Goal: Communication & Community: Answer question/provide support

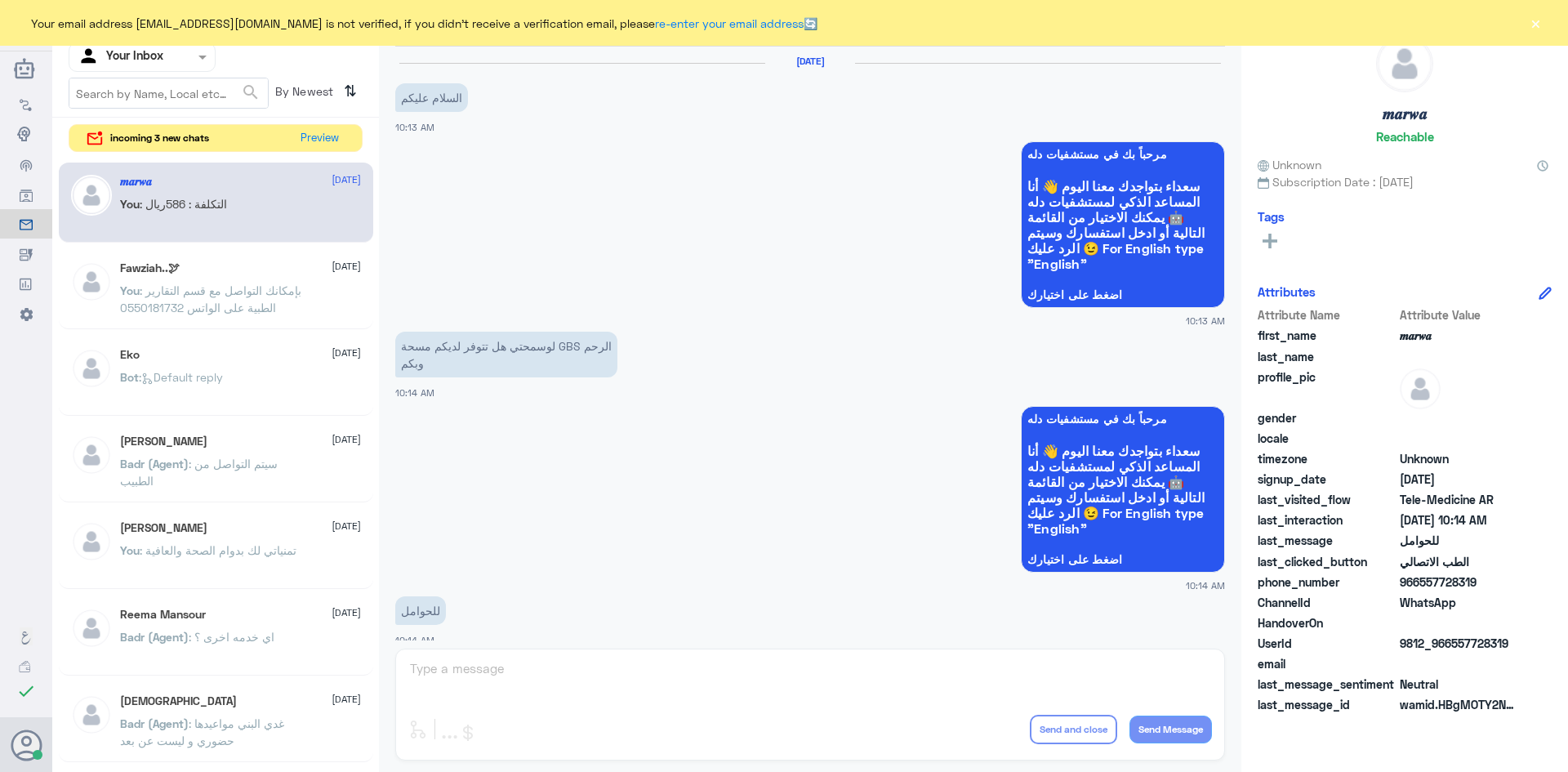
scroll to position [825, 0]
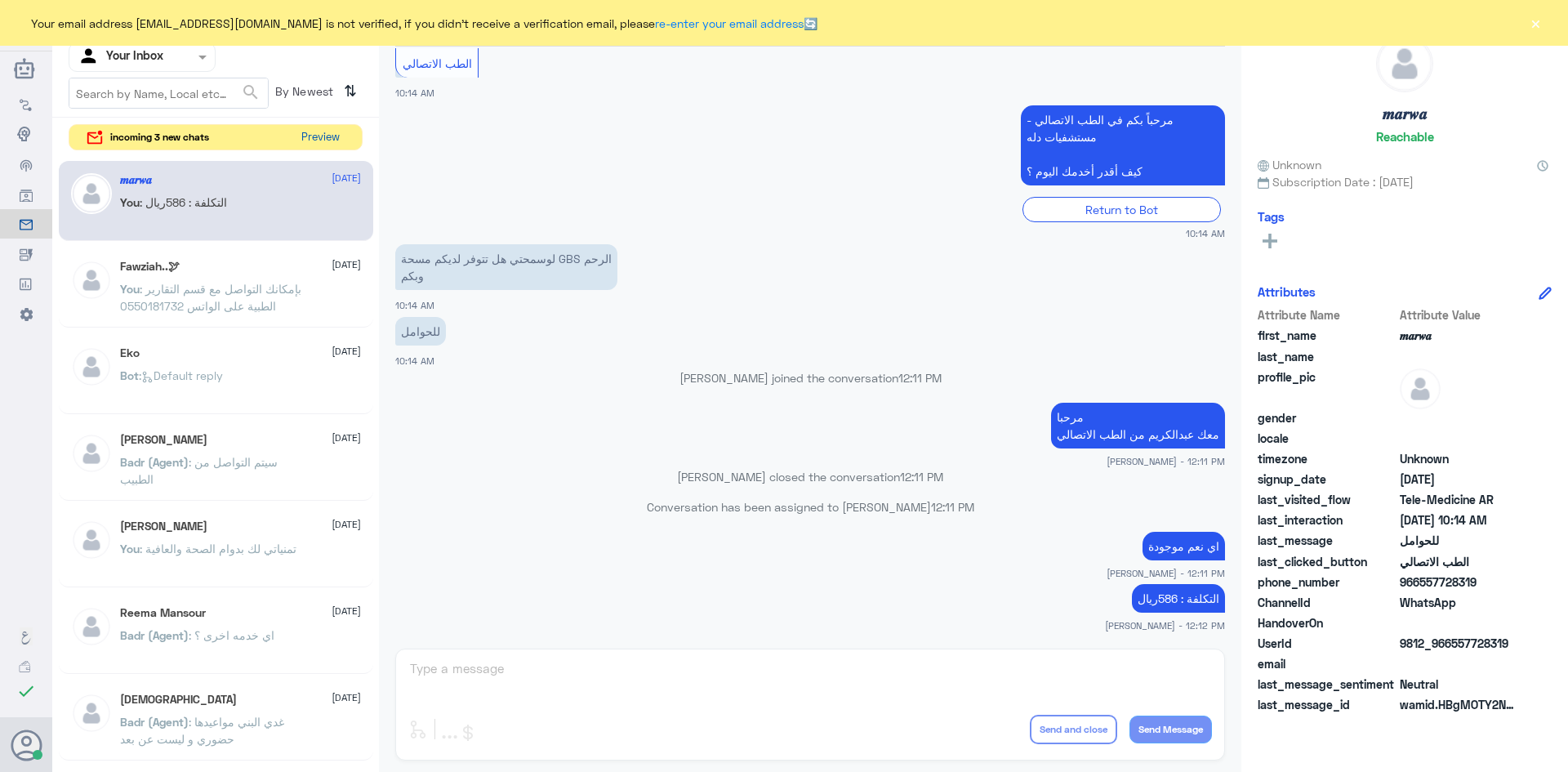
click at [318, 135] on button "Preview" at bounding box center [320, 137] width 51 height 25
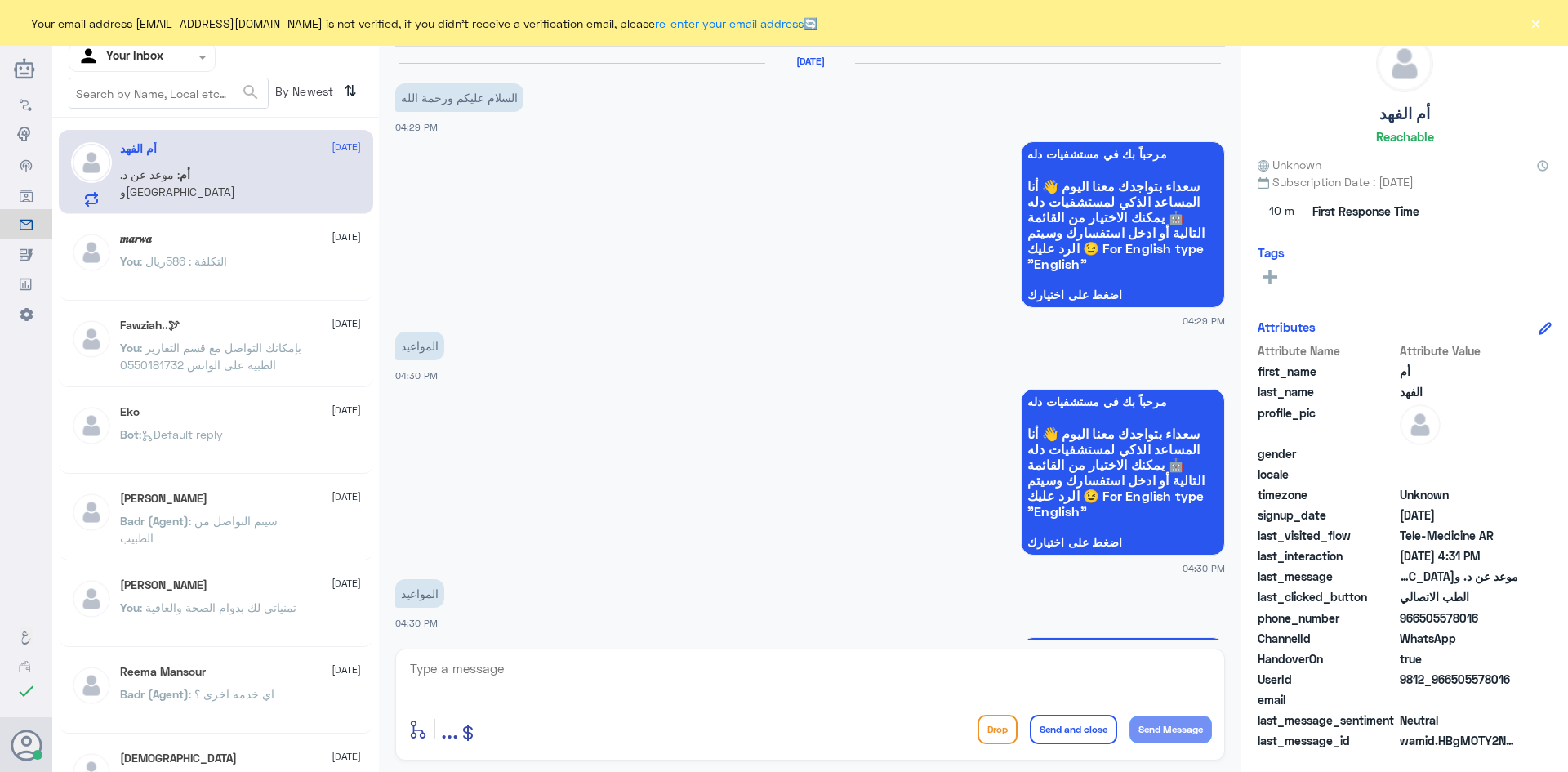
scroll to position [750, 0]
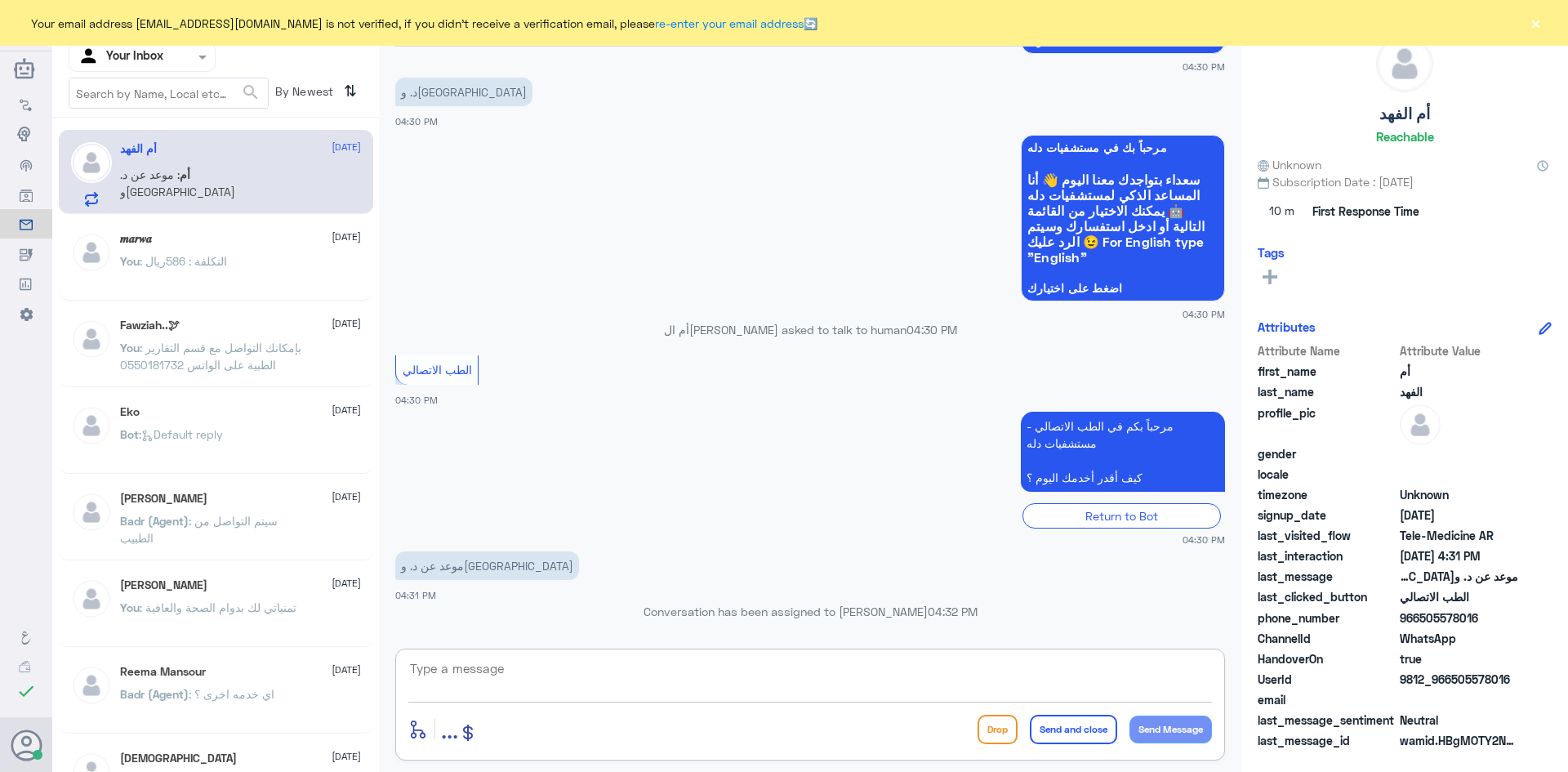
click at [624, 674] on textarea at bounding box center [810, 677] width 804 height 40
paste textarea "مرحبا معك [PERSON_NAME] من الطب الاتصالي"
type textarea "مرحبا معك [PERSON_NAME] من الطب الاتصالي"
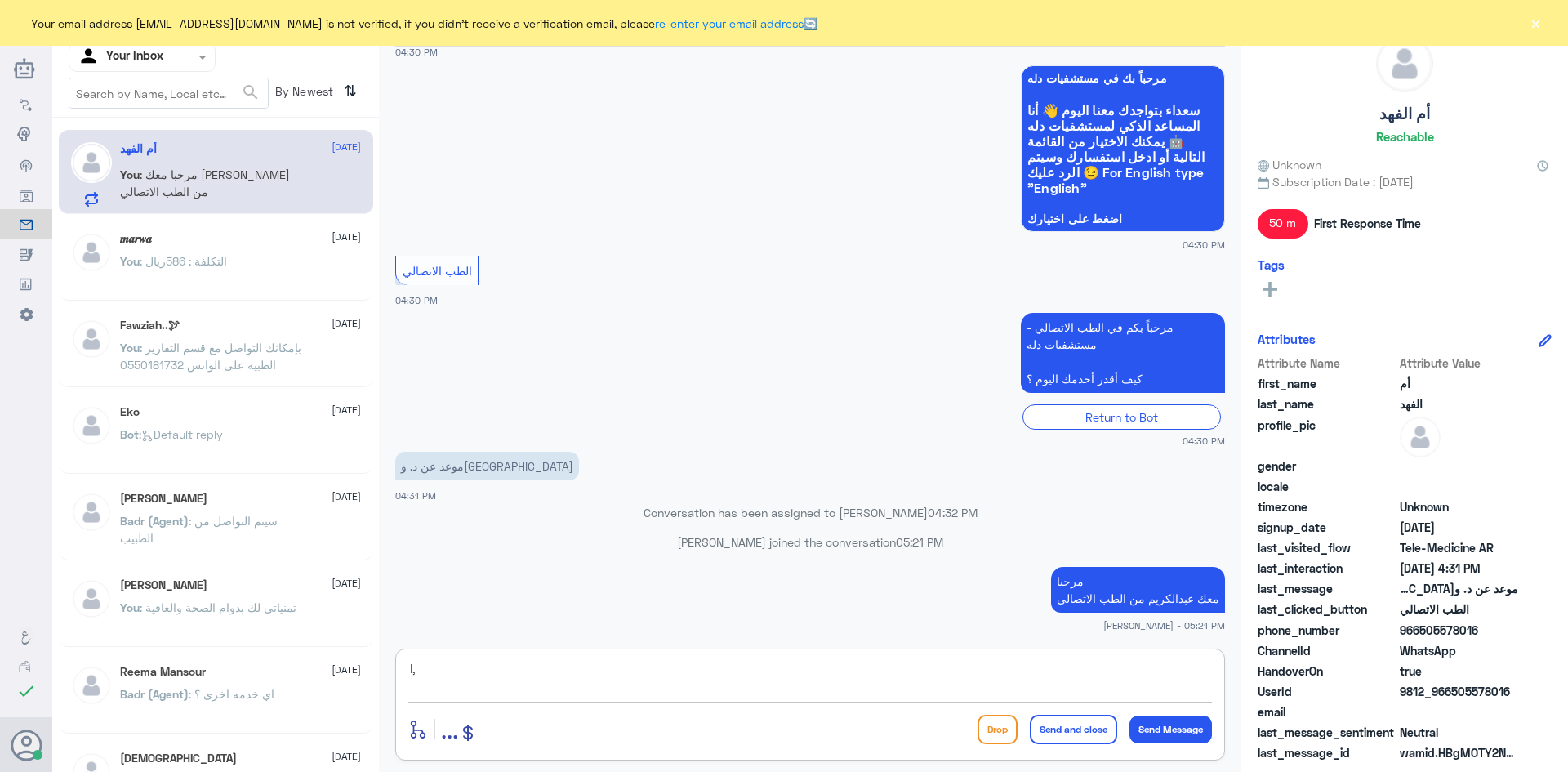
type textarea "l"
type textarea "مستشفى دله النخيل ؟"
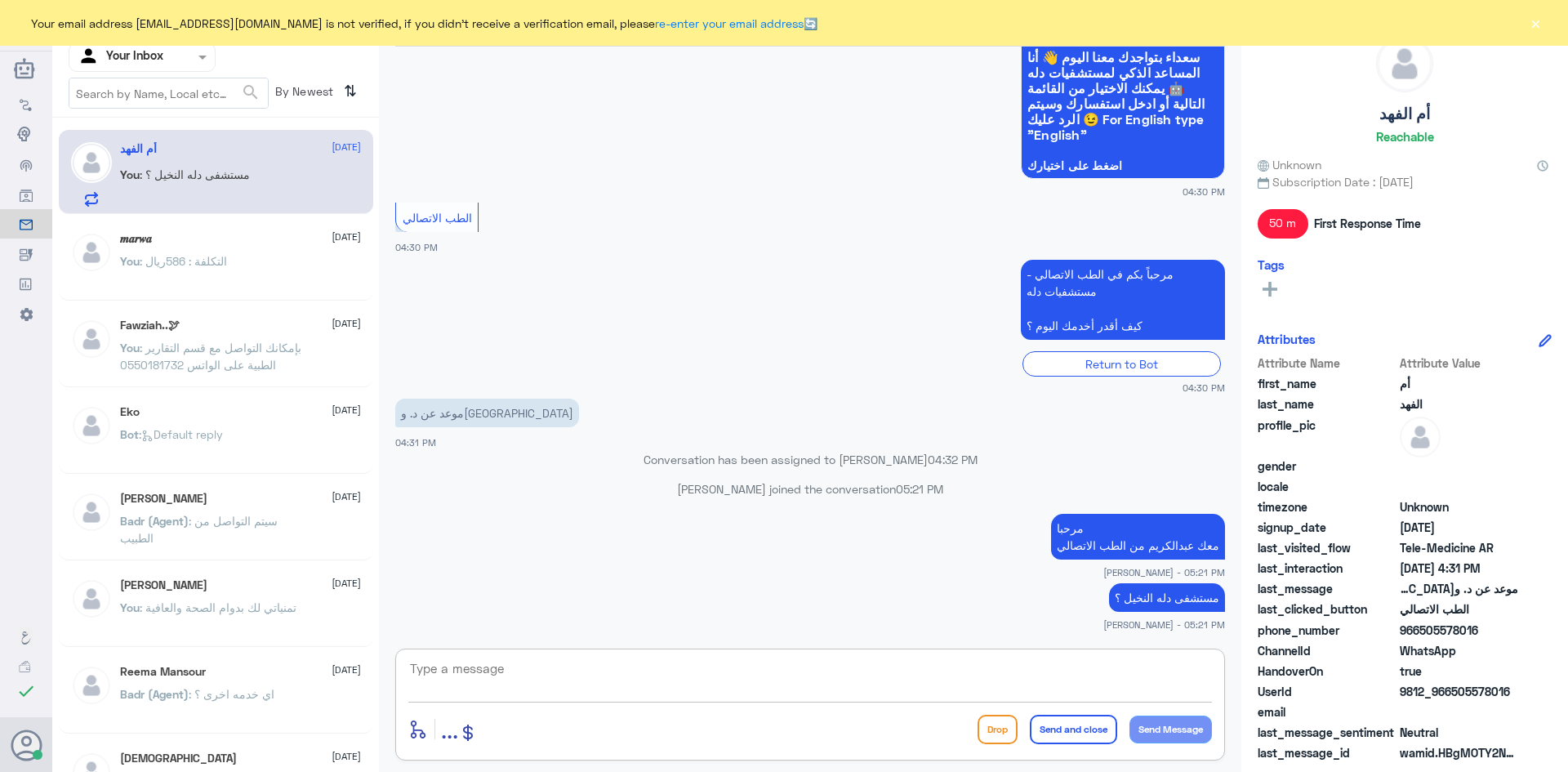
click at [727, 671] on textarea at bounding box center [810, 677] width 804 height 40
paste textarea "بإمكانك حجز موعد عن طريق التطبيق أو بالاتصال على الرقم الموحد 920012222"
type textarea "بإمكانك حجز موعد عن طريق التطبيق أو بالاتصال على الرقم الموحد 920012222"
click at [1061, 729] on button "Send and close" at bounding box center [1073, 730] width 87 height 29
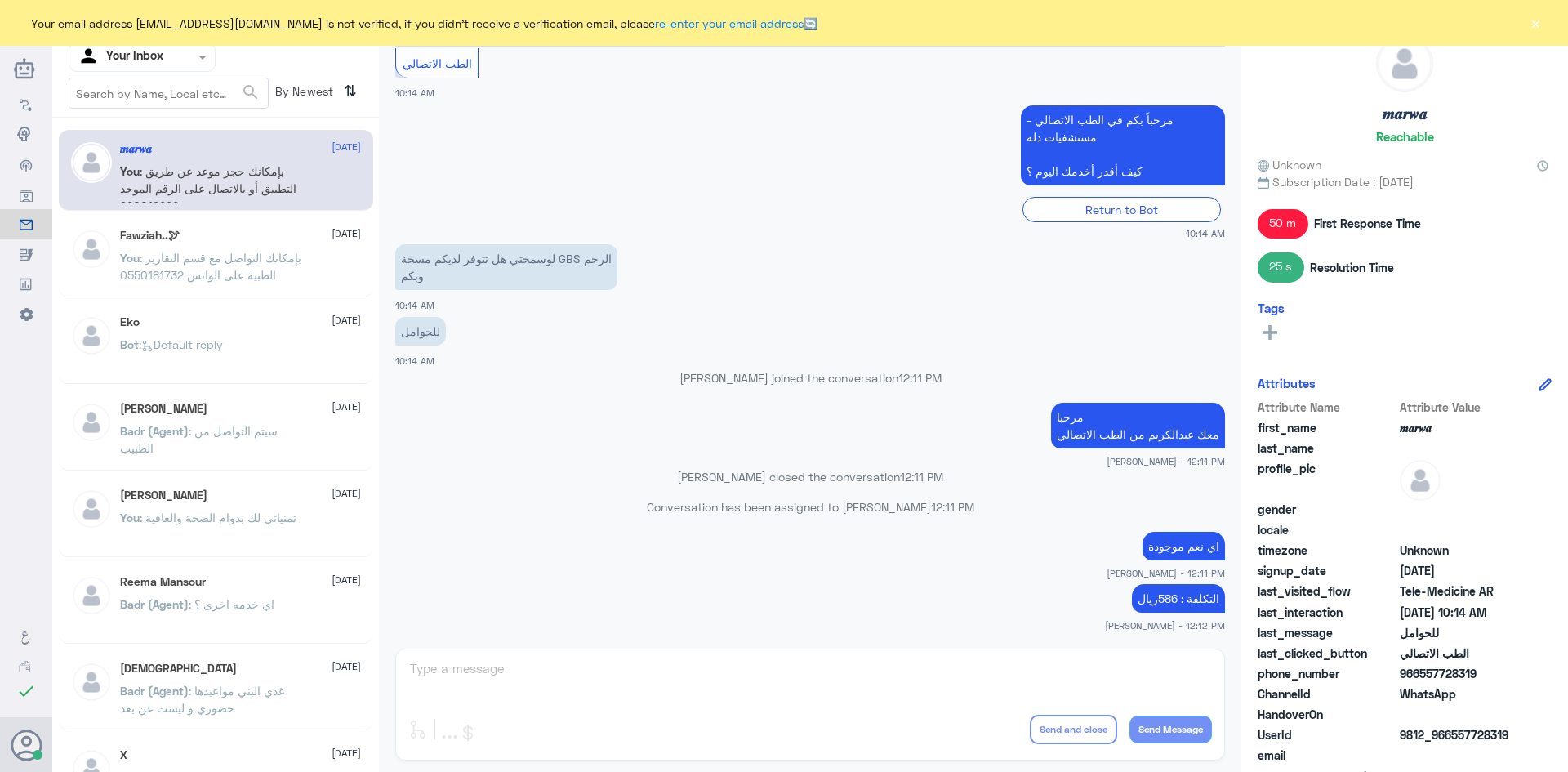
scroll to position [825, 0]
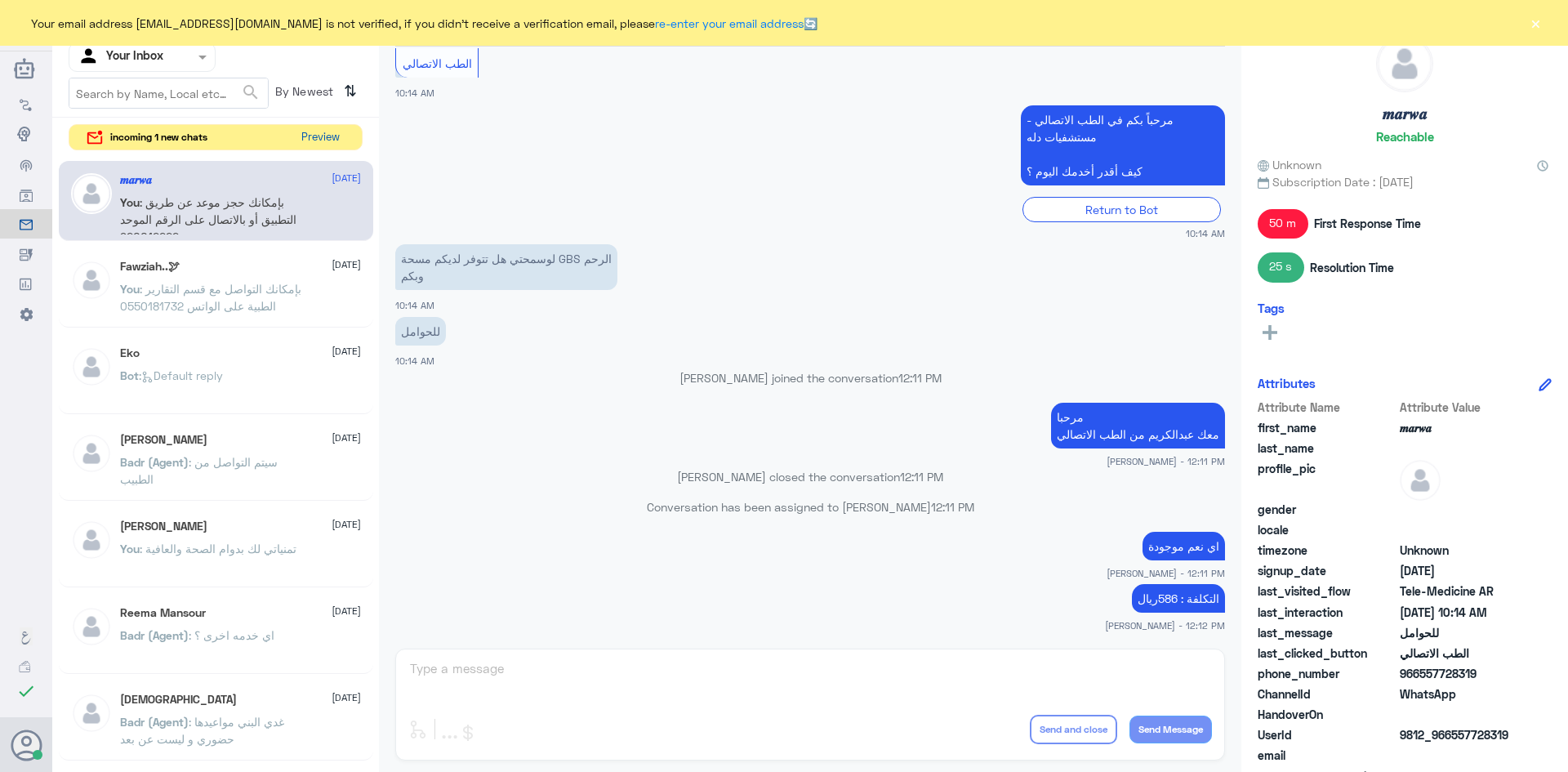
click at [323, 139] on button "Preview" at bounding box center [320, 137] width 51 height 25
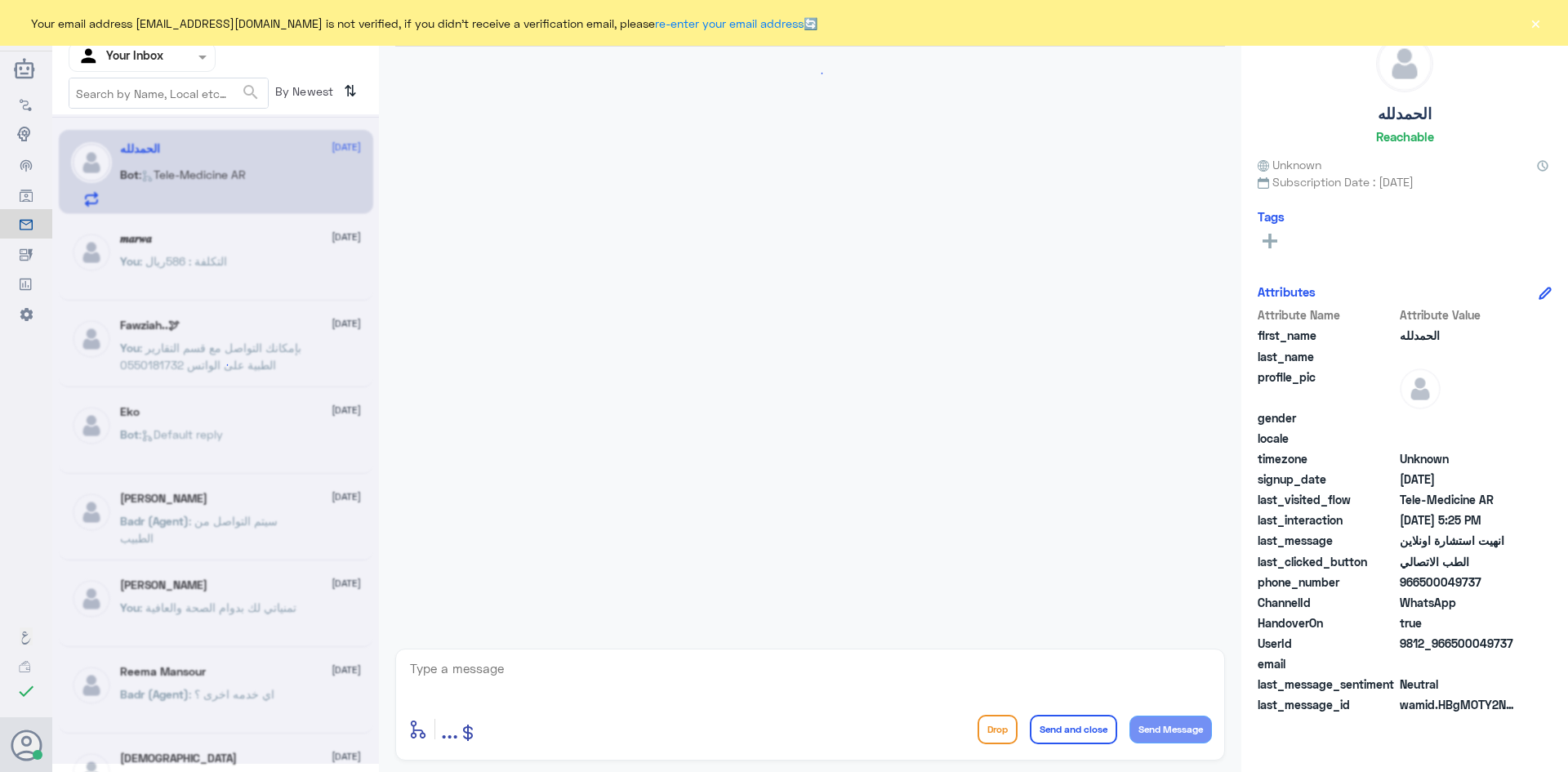
scroll to position [1028, 0]
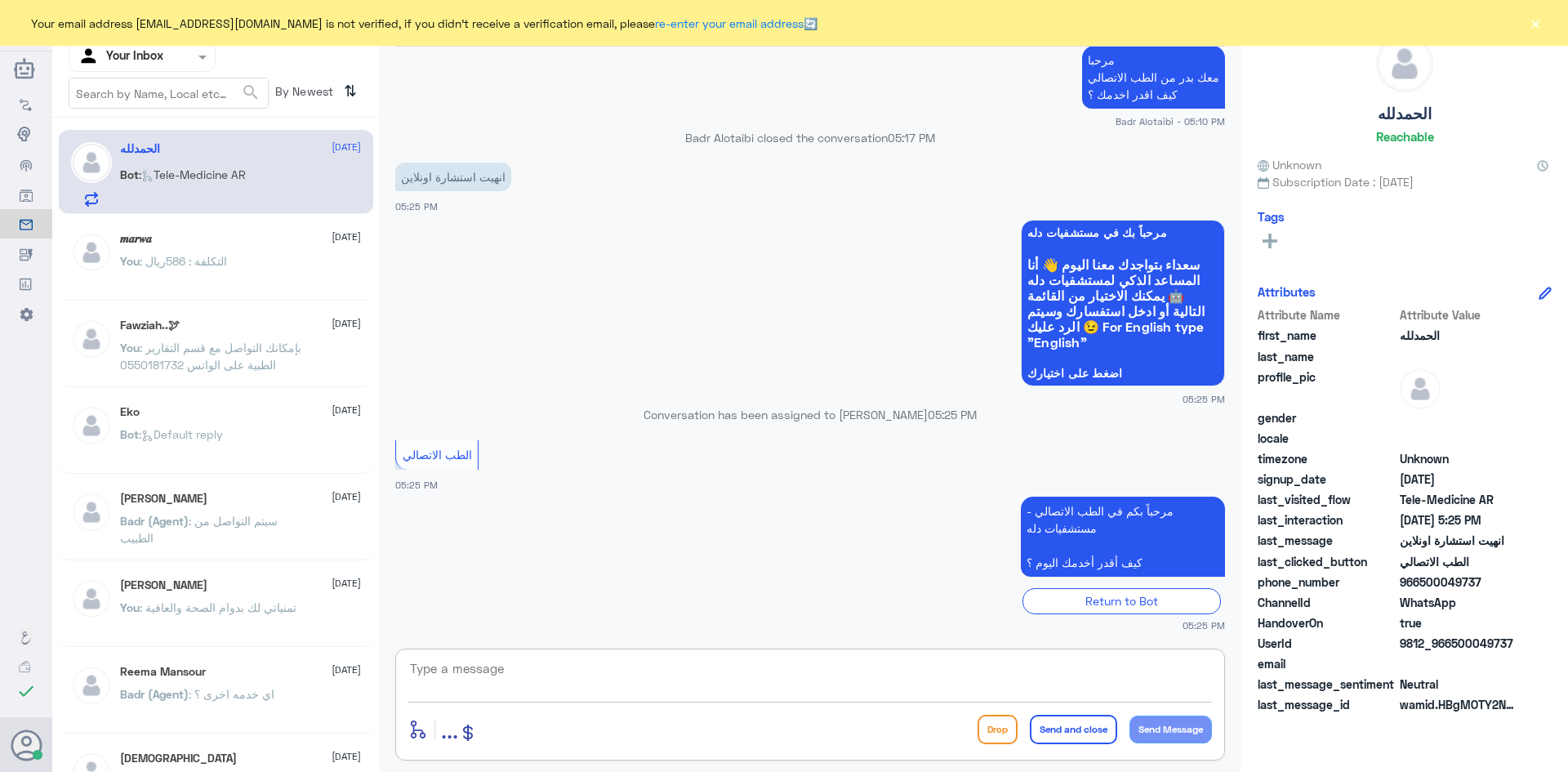
click at [706, 668] on textarea at bounding box center [810, 677] width 804 height 40
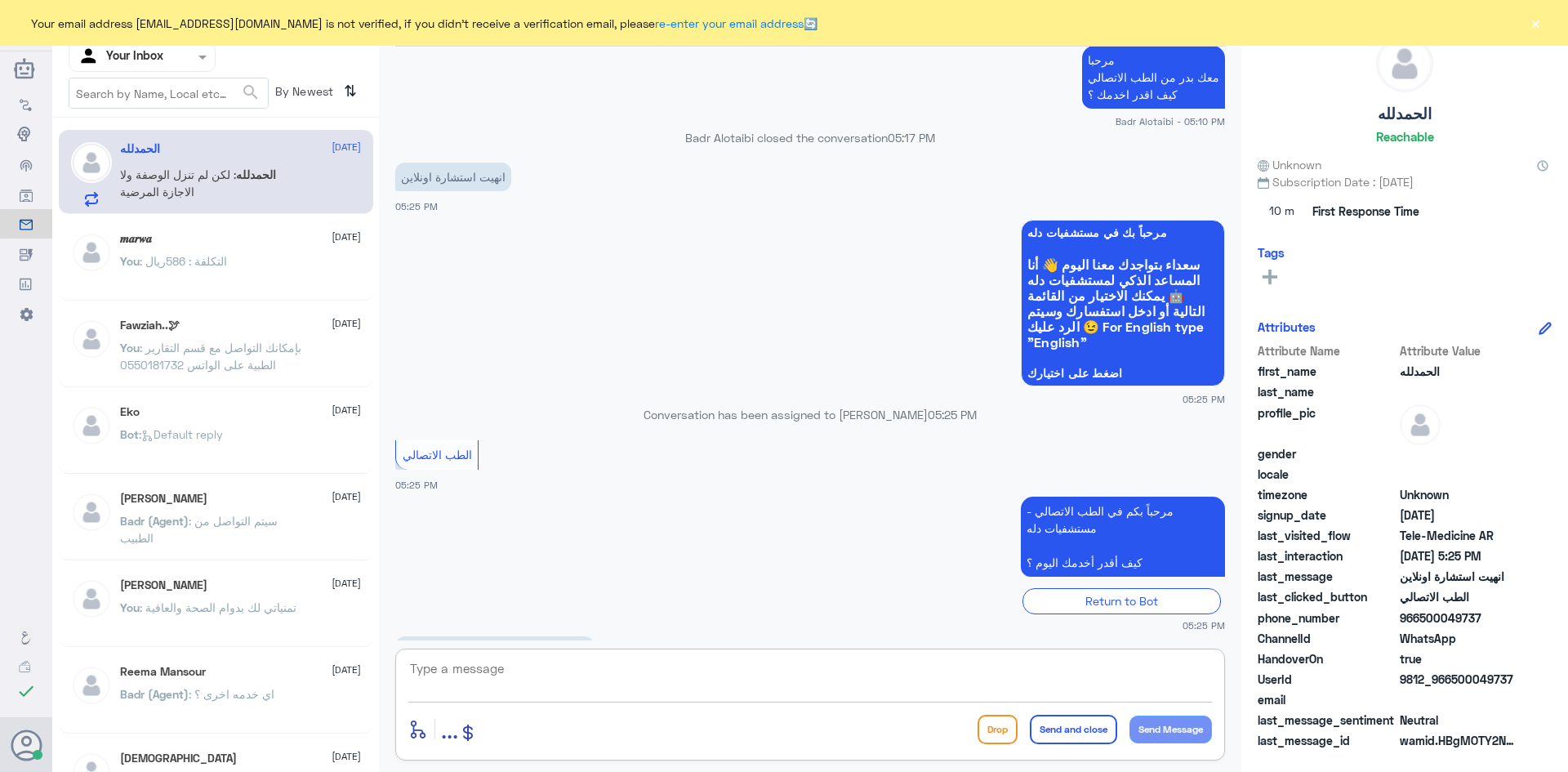
scroll to position [1084, 0]
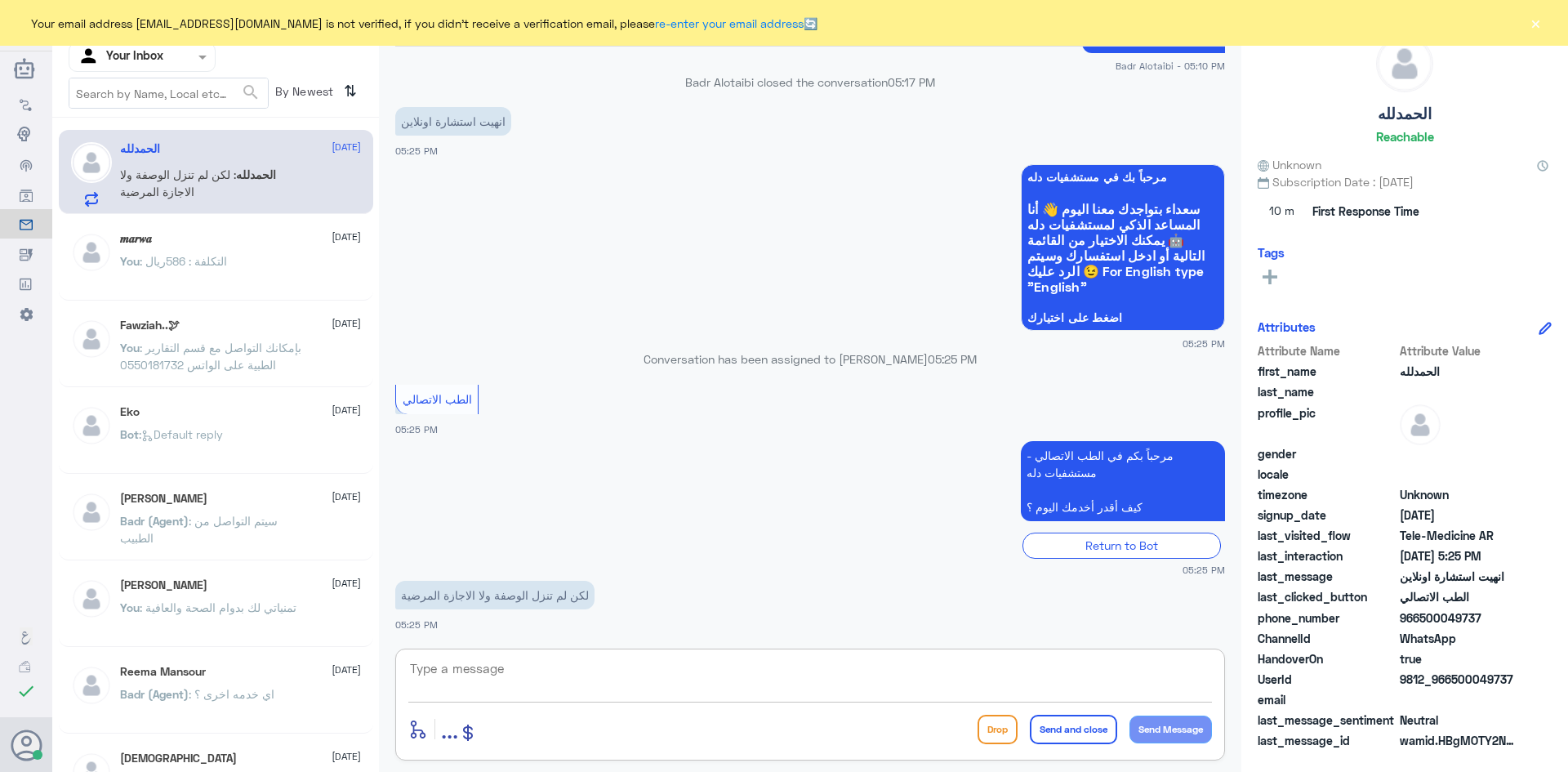
paste textarea "مرحبا معك [PERSON_NAME] من الطب الاتصالي"
type textarea "مرحبا معك [PERSON_NAME] من الطب الاتصالي"
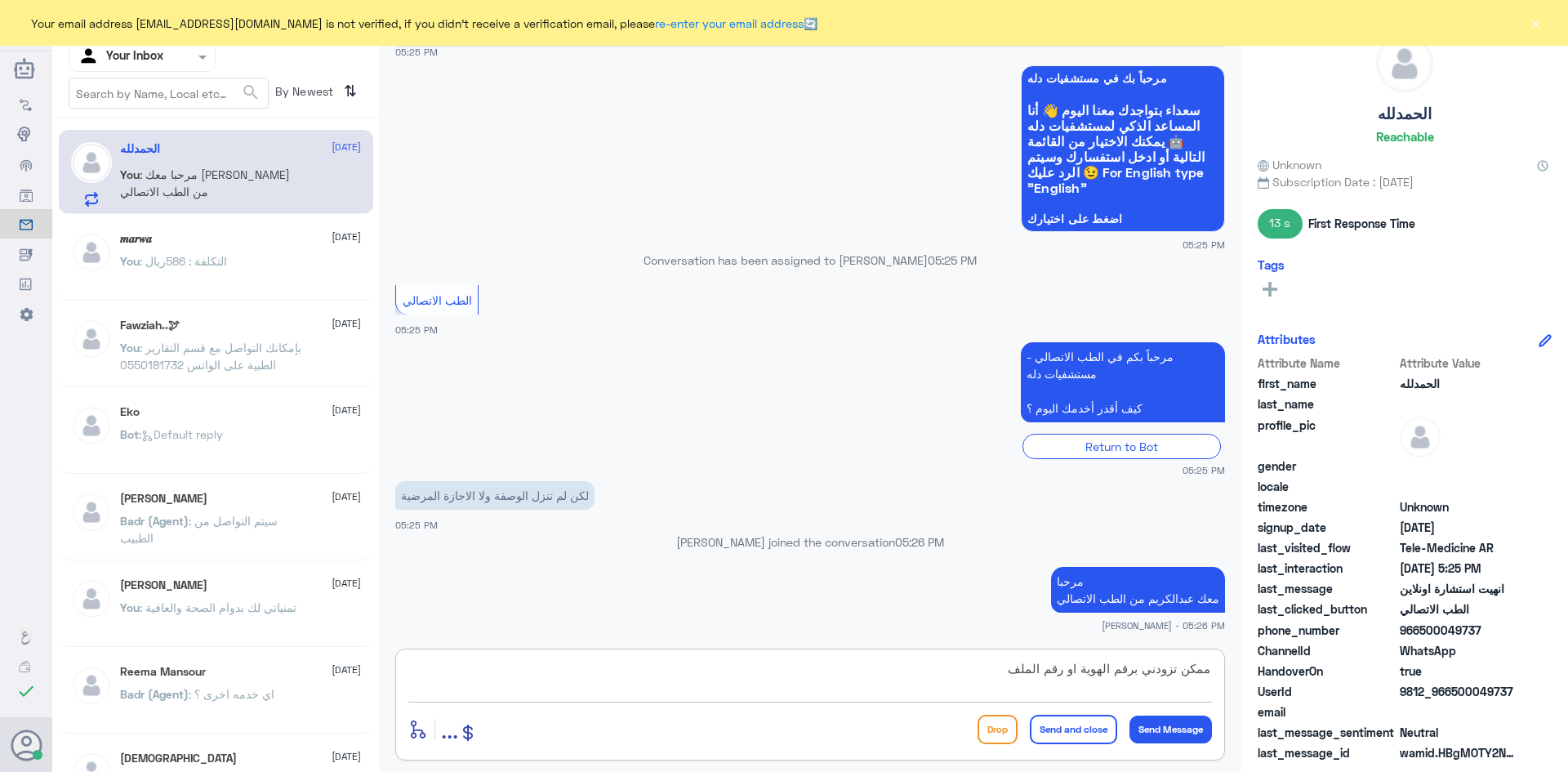
type textarea "ممكن تزودني برقم الهوية او رقم الملف ؟"
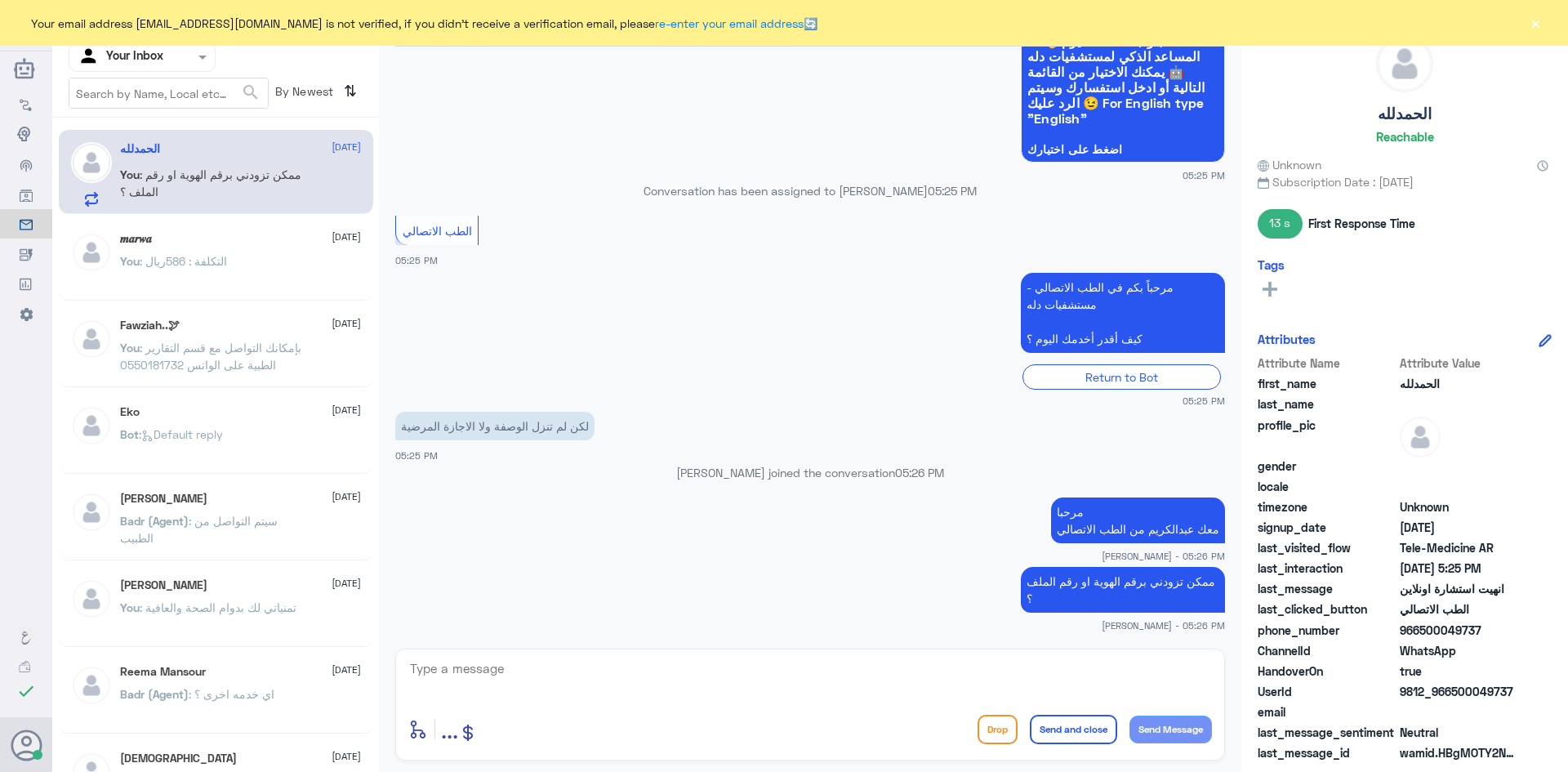
drag, startPoint x: 1477, startPoint y: 630, endPoint x: 1421, endPoint y: 631, distance: 56.0
click at [1421, 631] on span "966500049737" at bounding box center [1458, 631] width 118 height 17
copy span "500049737"
click at [1095, 673] on textarea at bounding box center [810, 677] width 804 height 40
click at [839, 690] on textarea at bounding box center [810, 677] width 804 height 40
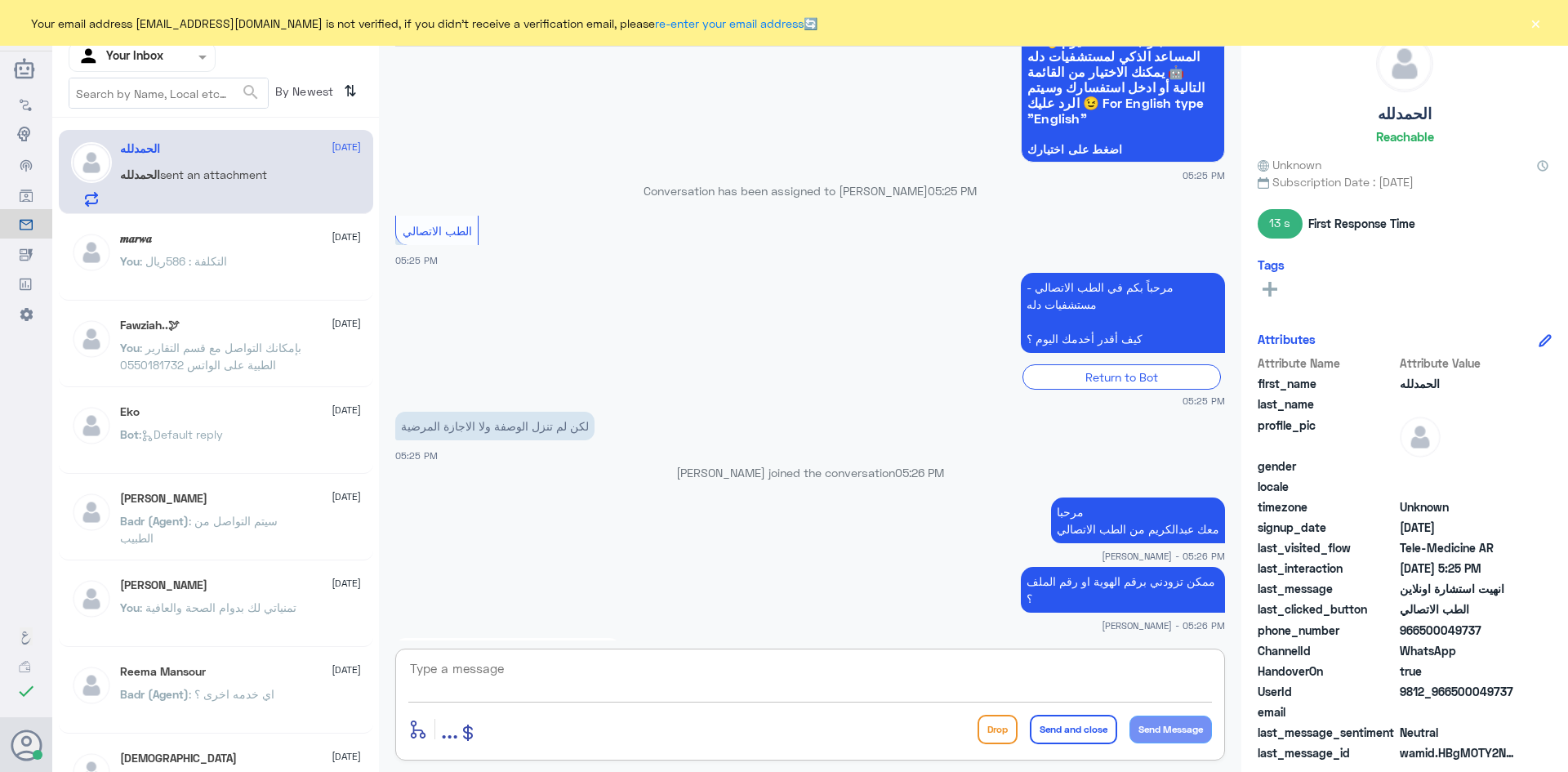
scroll to position [1449, 0]
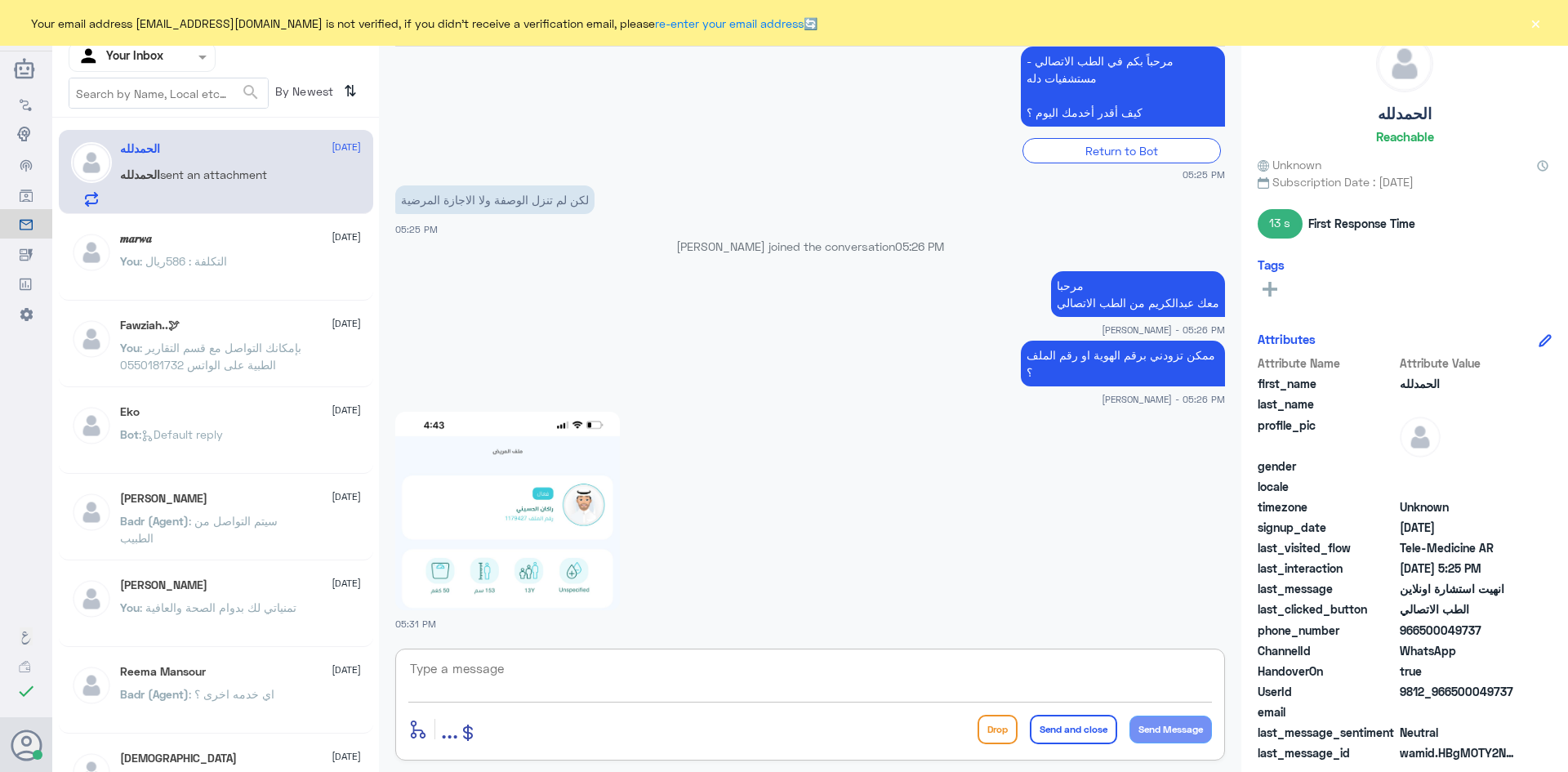
click at [658, 682] on textarea at bounding box center [810, 677] width 804 height 40
click at [545, 474] on img at bounding box center [507, 511] width 224 height 198
click at [591, 663] on textarea at bounding box center [810, 677] width 804 height 40
type textarea "لحظات من فضلك"
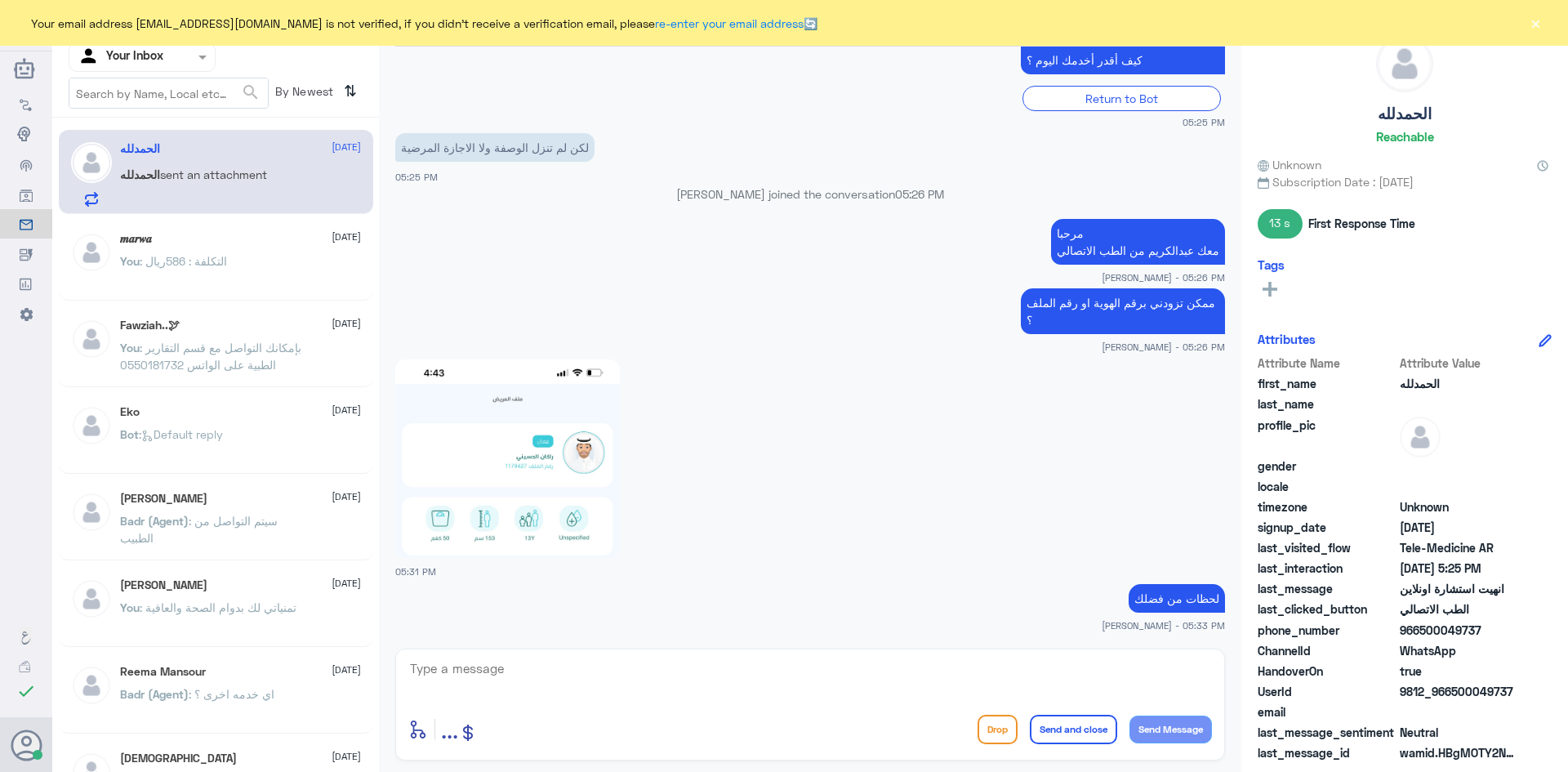
drag, startPoint x: 1514, startPoint y: 689, endPoint x: 1452, endPoint y: 691, distance: 62.0
click at [1452, 691] on span "9812_966500049737" at bounding box center [1458, 692] width 118 height 17
copy span "500049737"
click at [919, 675] on textarea at bounding box center [810, 677] width 804 height 40
type textarea "تم التواصل مع الطبيب وقام برفع التقرير الآن"
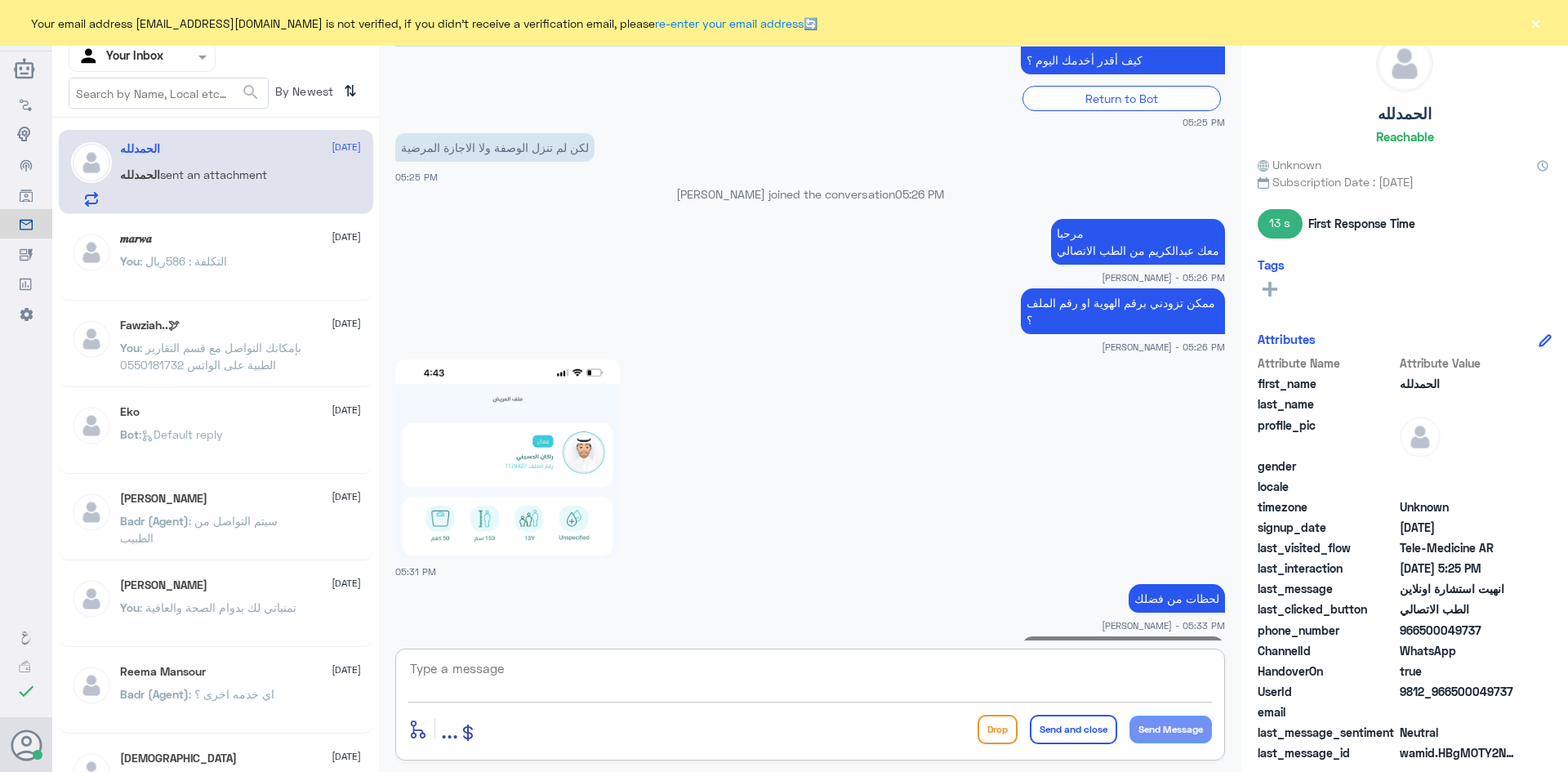
scroll to position [1571, 0]
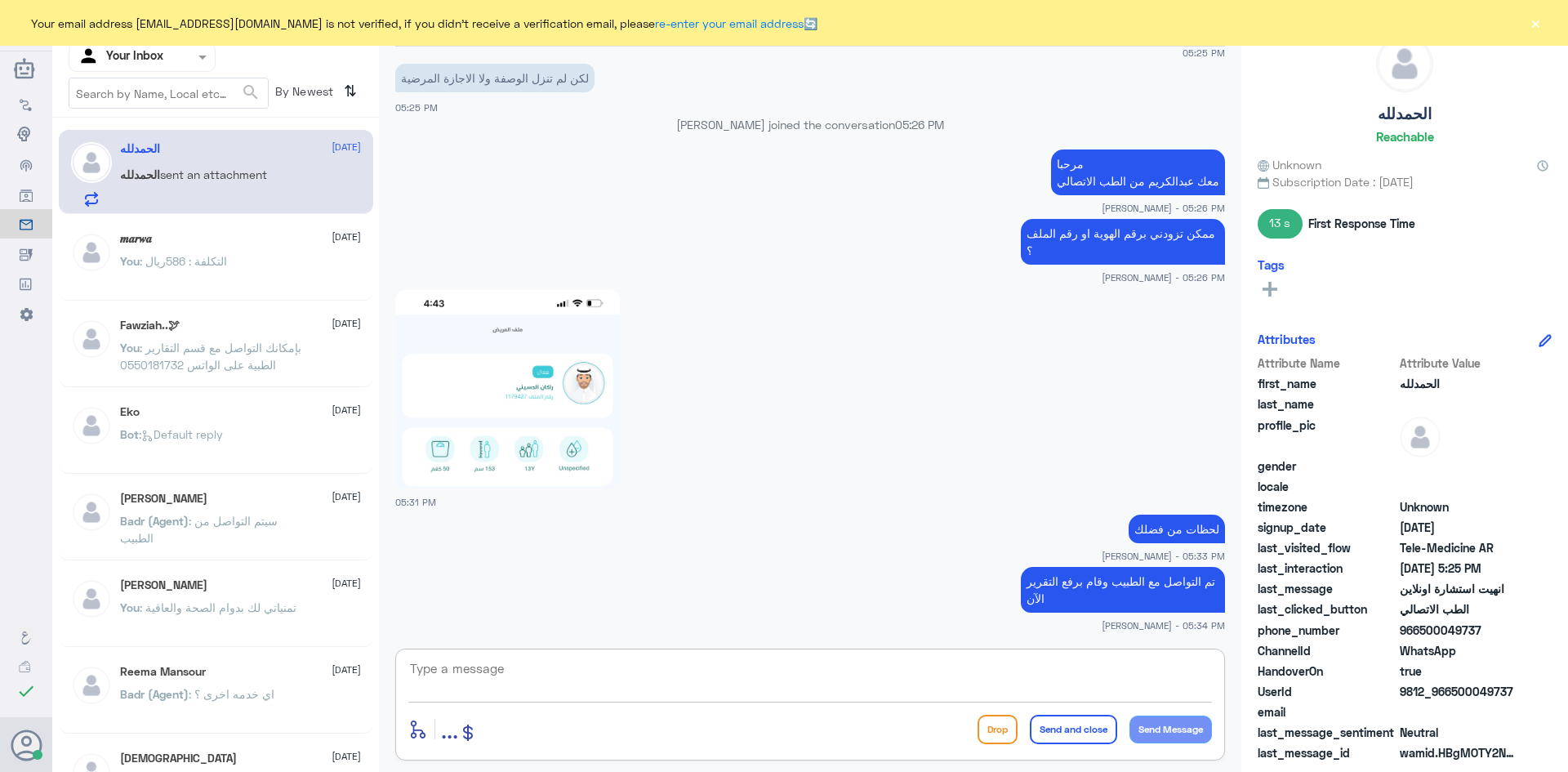
paste textarea "بإمكانك التواصل مع قسم التقارير الطبية على الواتس 0550181732"
type textarea "بإمكانك التواصل مع قسم التقارير الطبية على الواتس 0550181732"
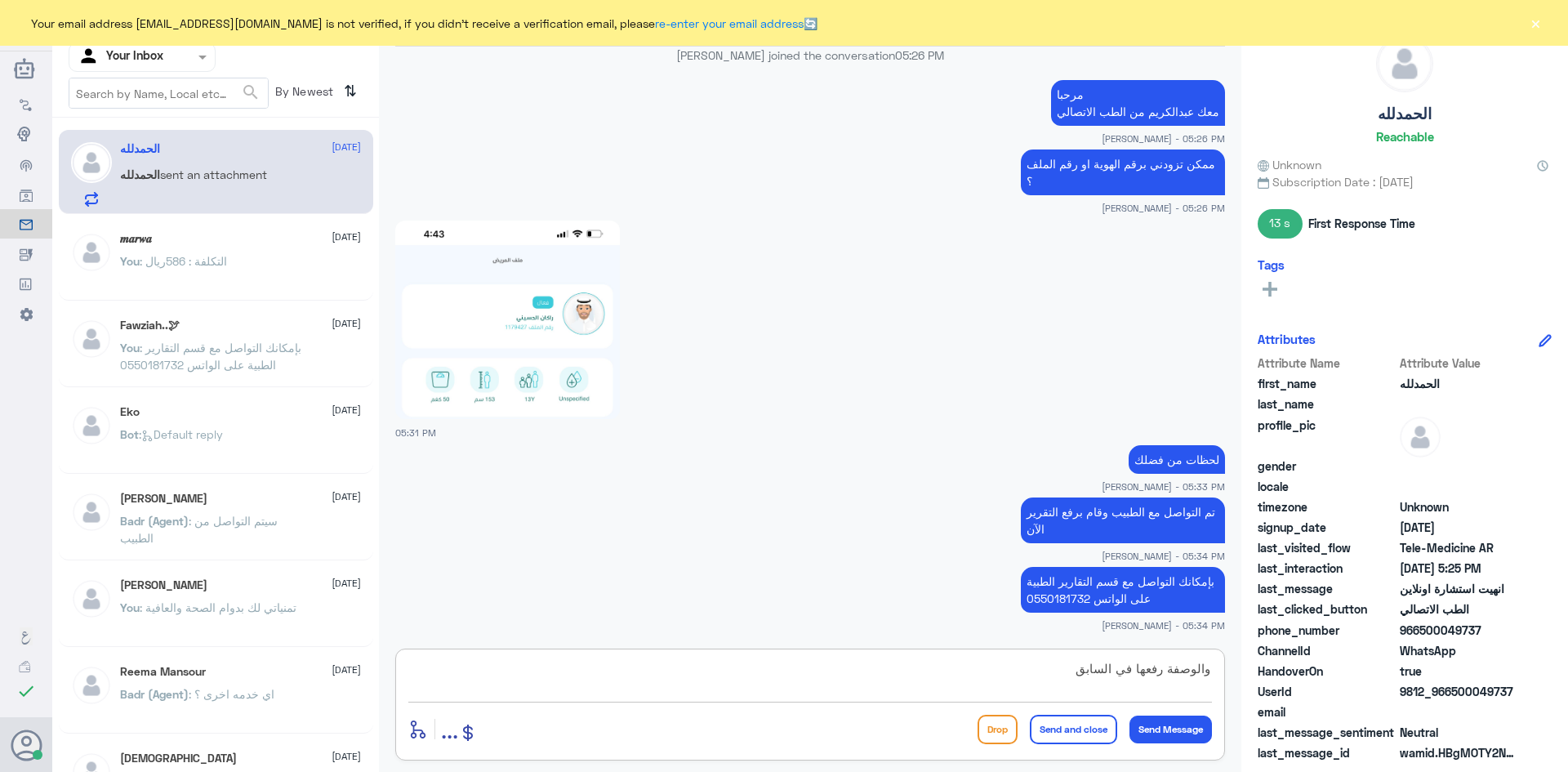
type textarea "والوصفة رفعها في السابق"
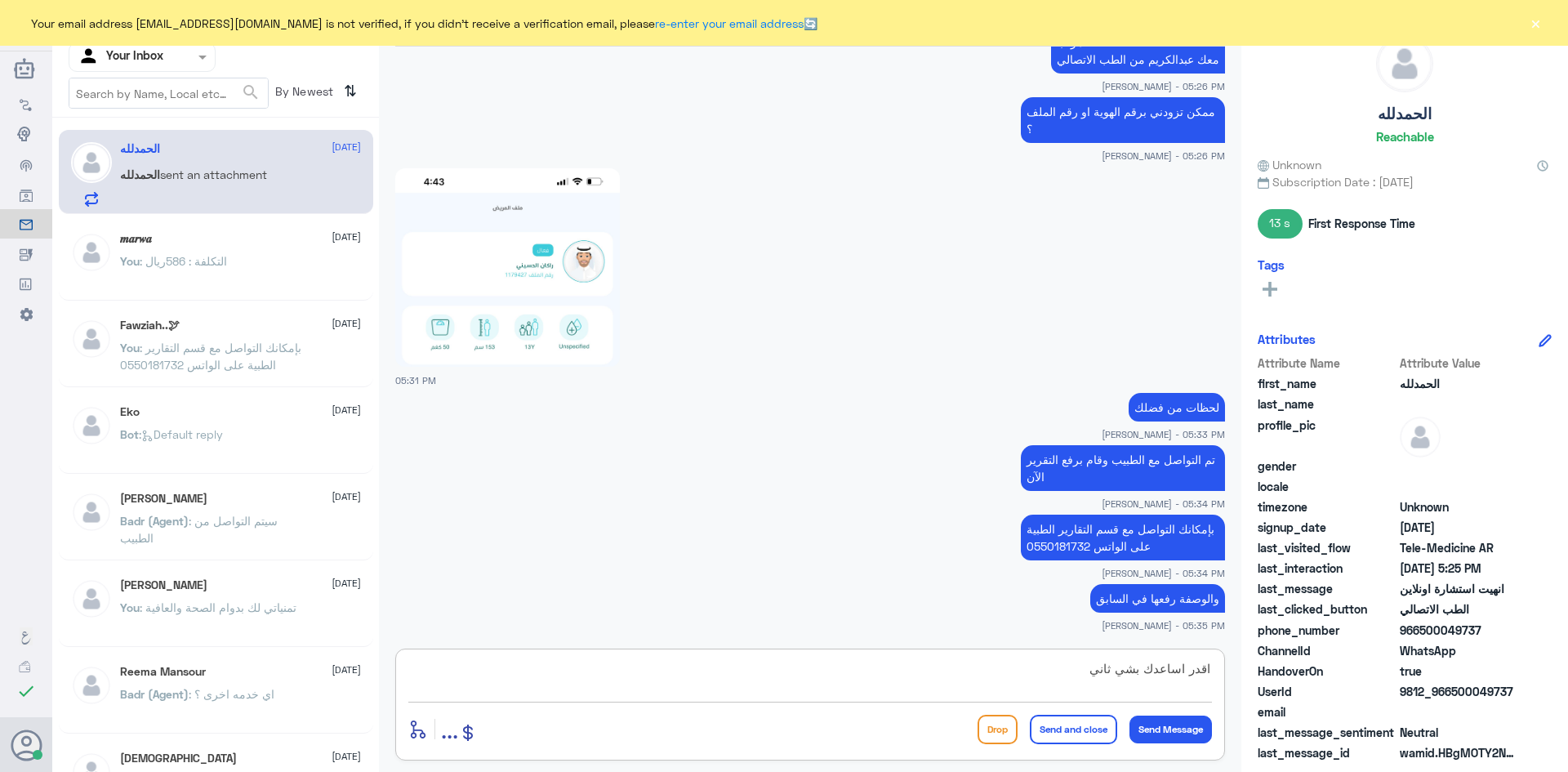
type textarea "اقدر اساعدك بشي ثاني ؟"
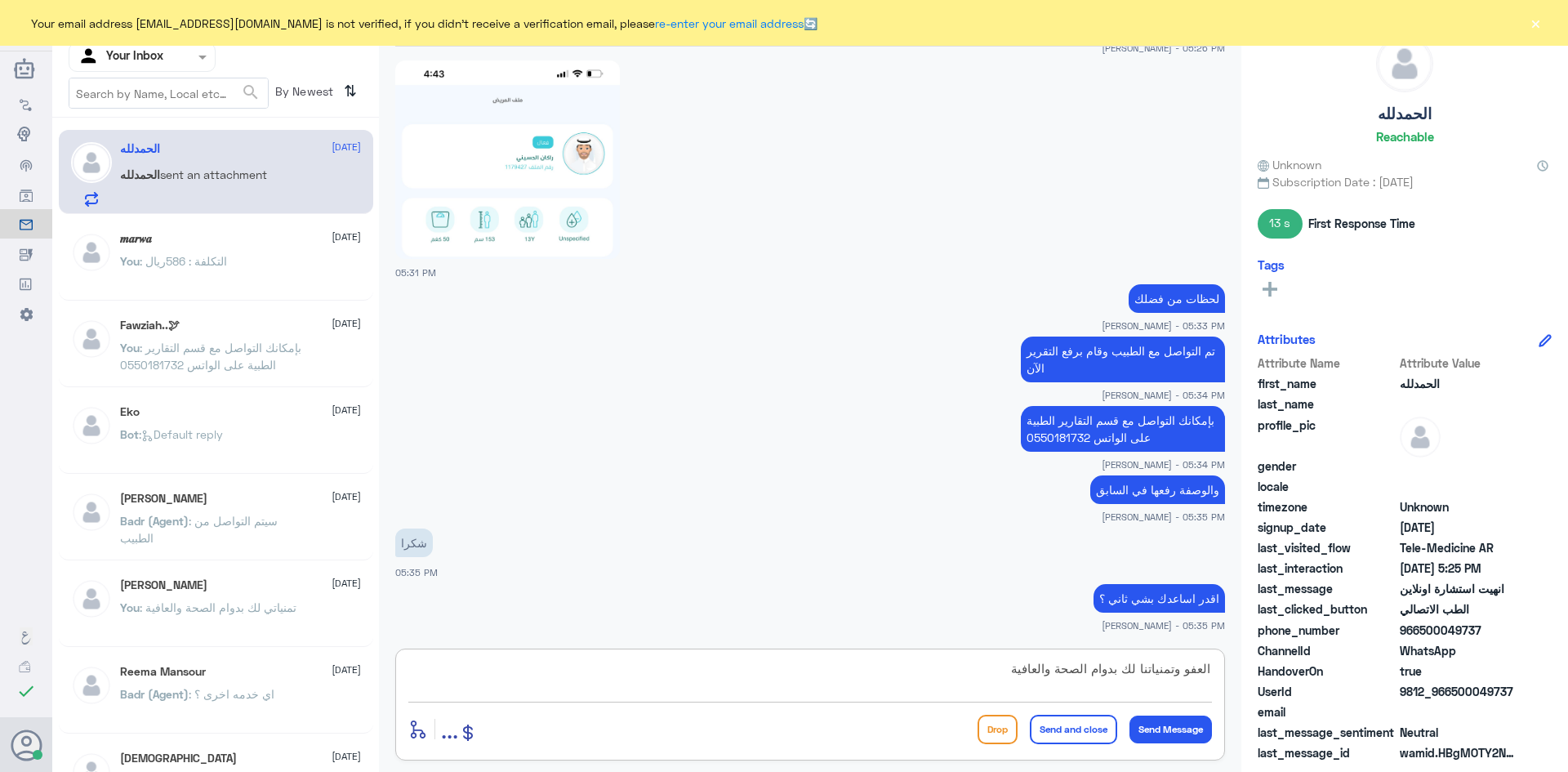
type textarea "العفو وتمنياتنا لك بدوام الصحة والعافية"
click at [1051, 736] on button "Send and close" at bounding box center [1073, 730] width 87 height 29
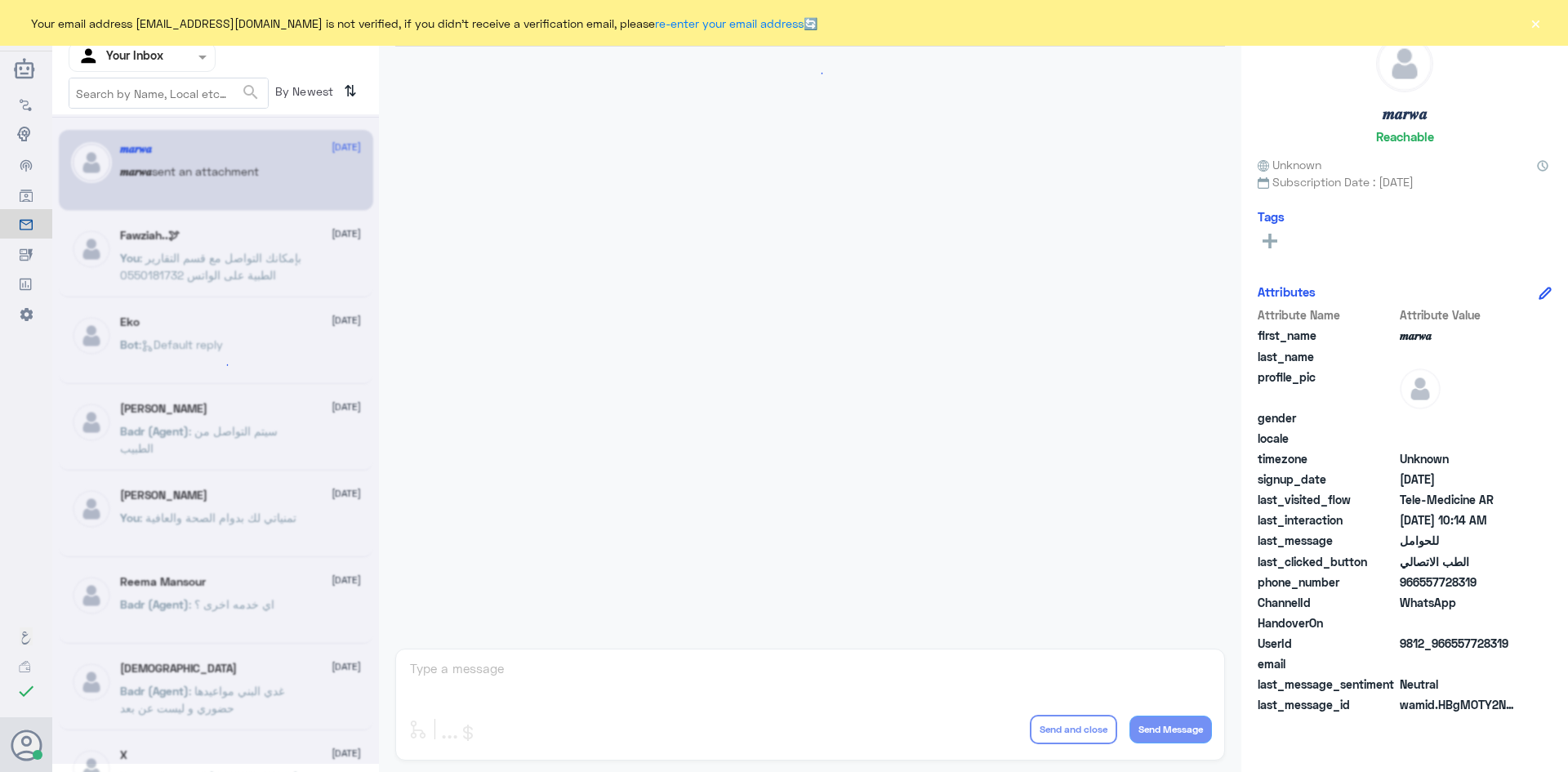
scroll to position [825, 0]
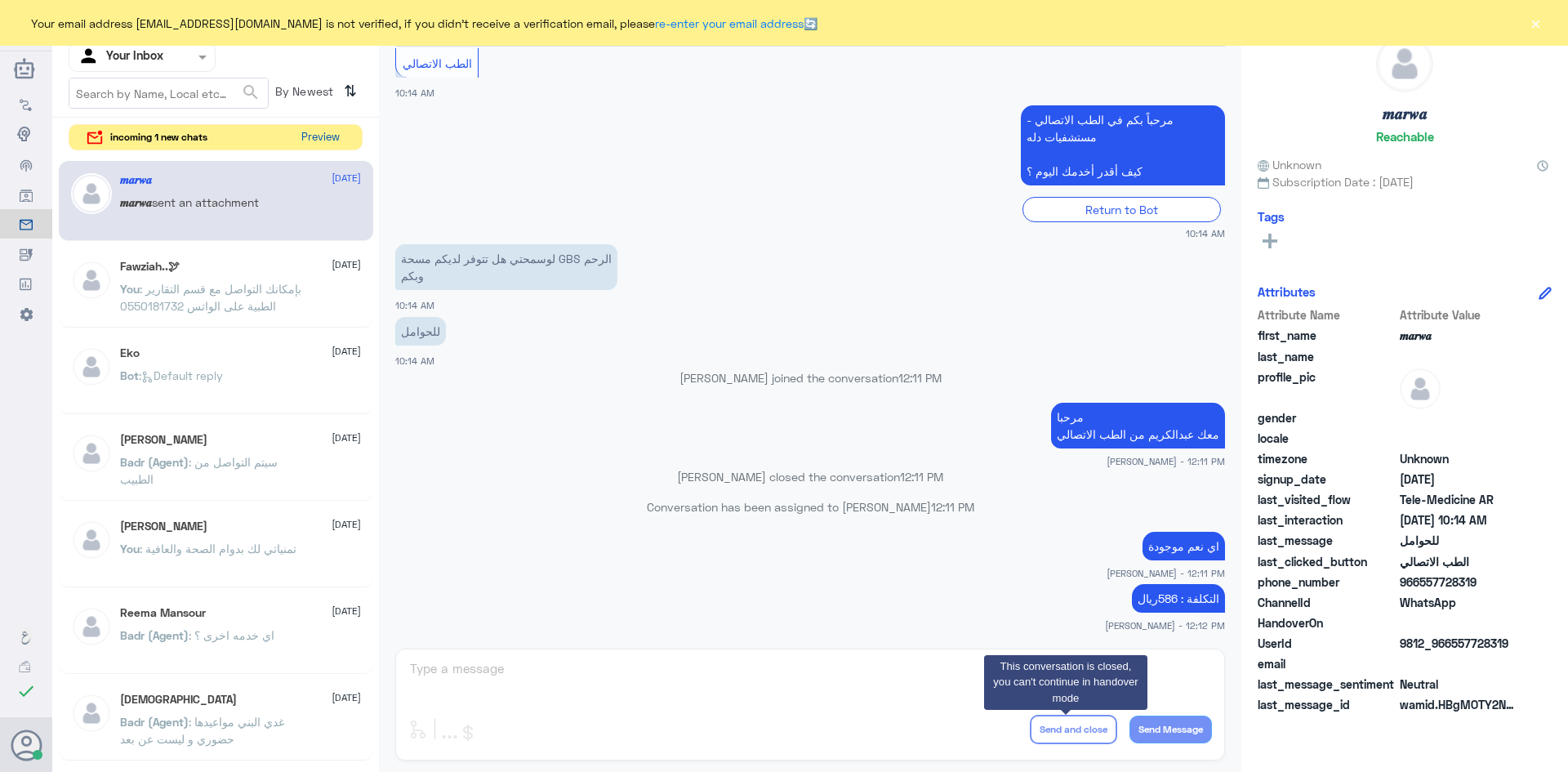
click at [336, 137] on button "Preview" at bounding box center [320, 137] width 51 height 25
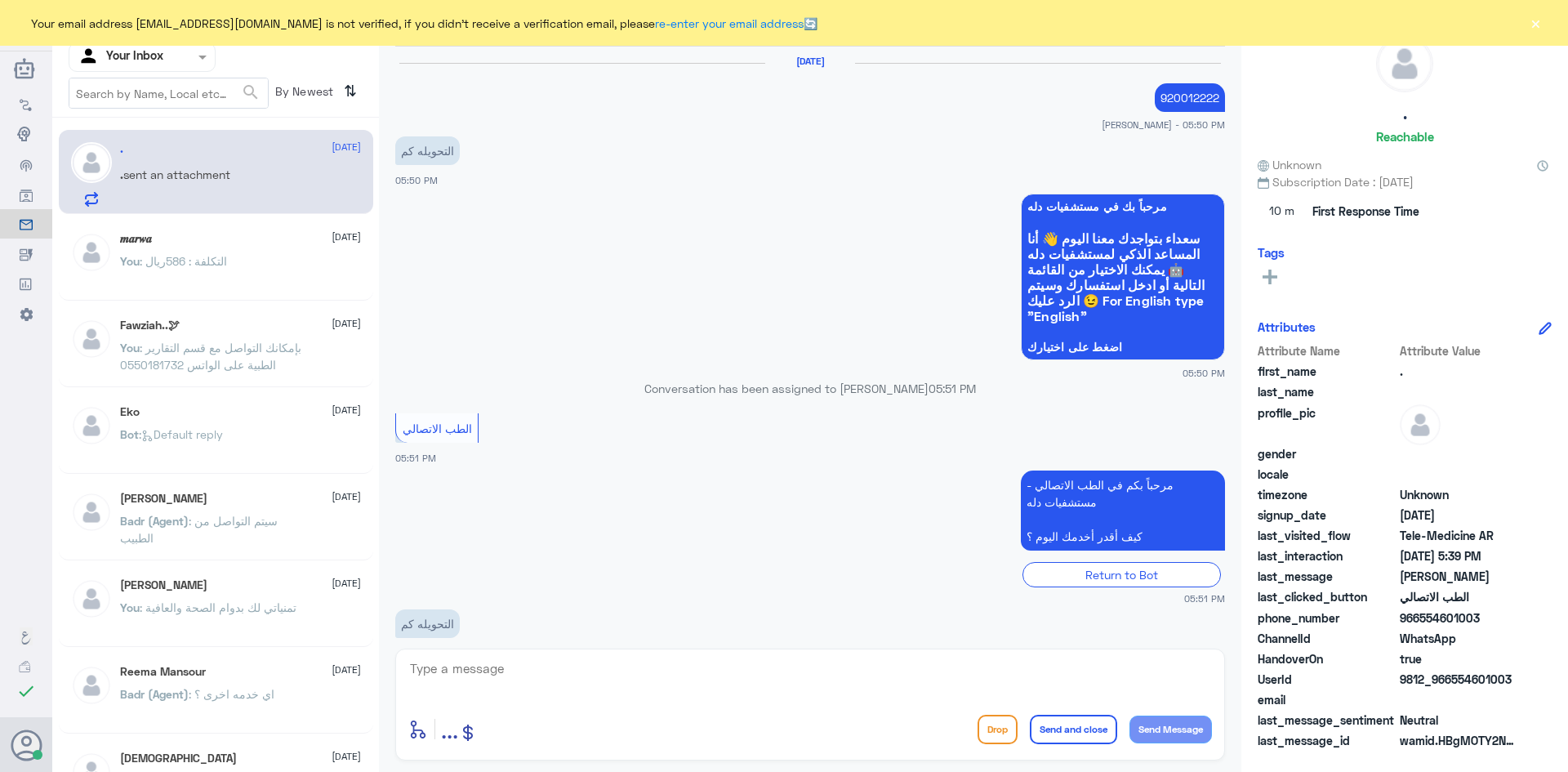
scroll to position [820, 0]
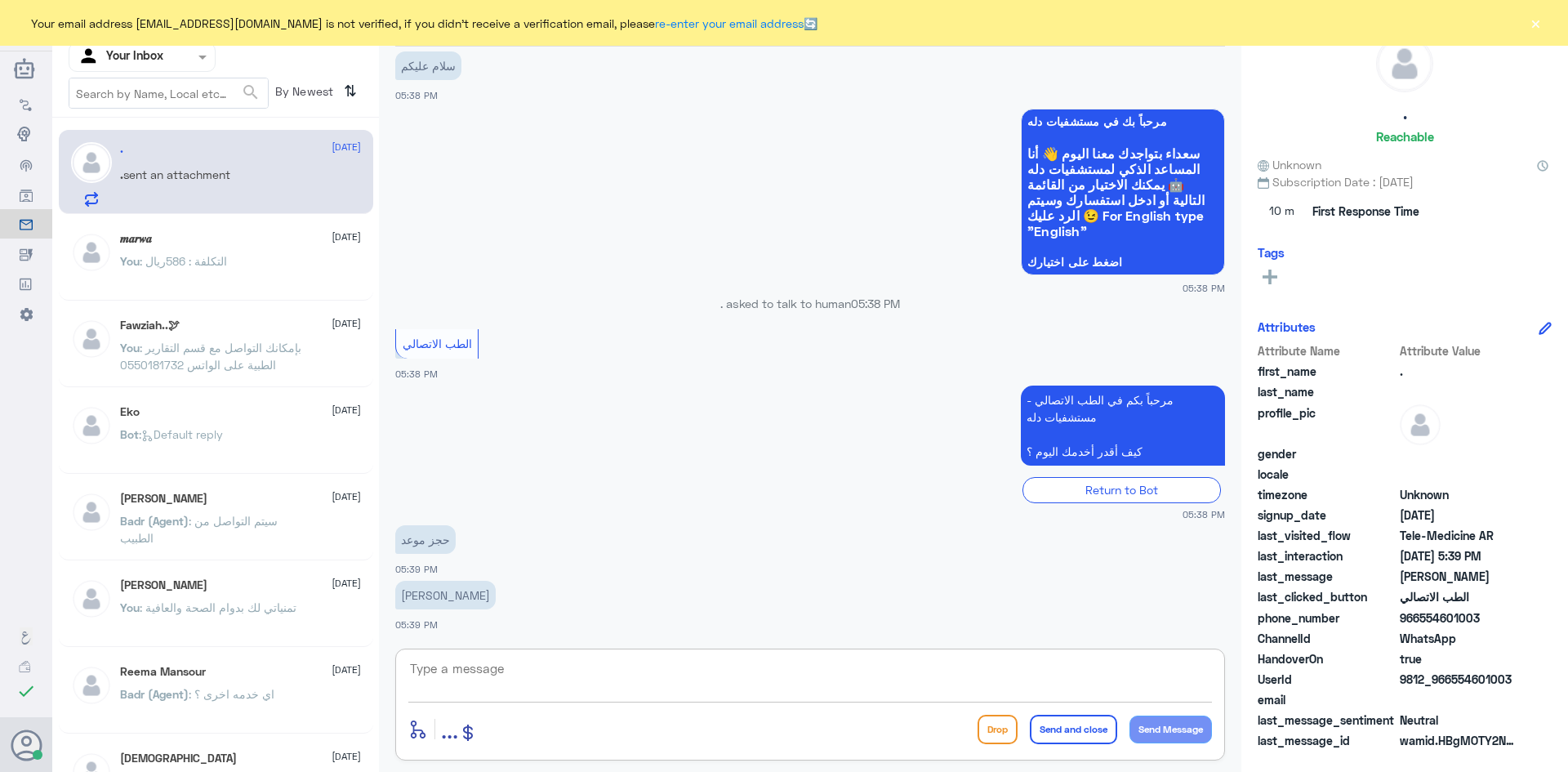
click at [743, 662] on textarea at bounding box center [810, 677] width 804 height 40
paste textarea "مرحبا معك [PERSON_NAME] من الطب الاتصالي"
type textarea "مرحبا معك [PERSON_NAME] من الطب الاتصالي"
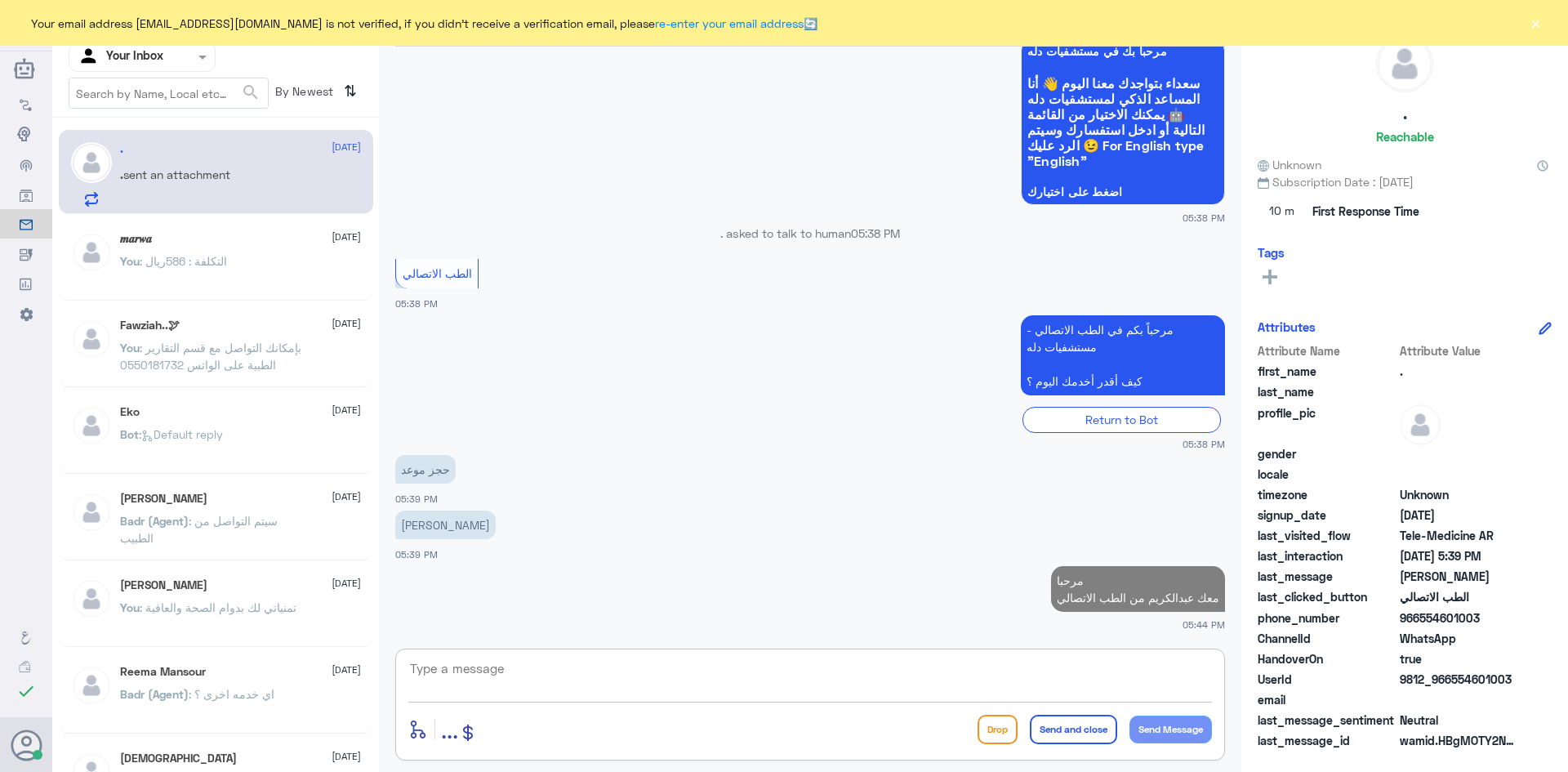
paste textarea "بإمكانك التواصل مع قسم التقارير الطبية على الواتس 0550181732"
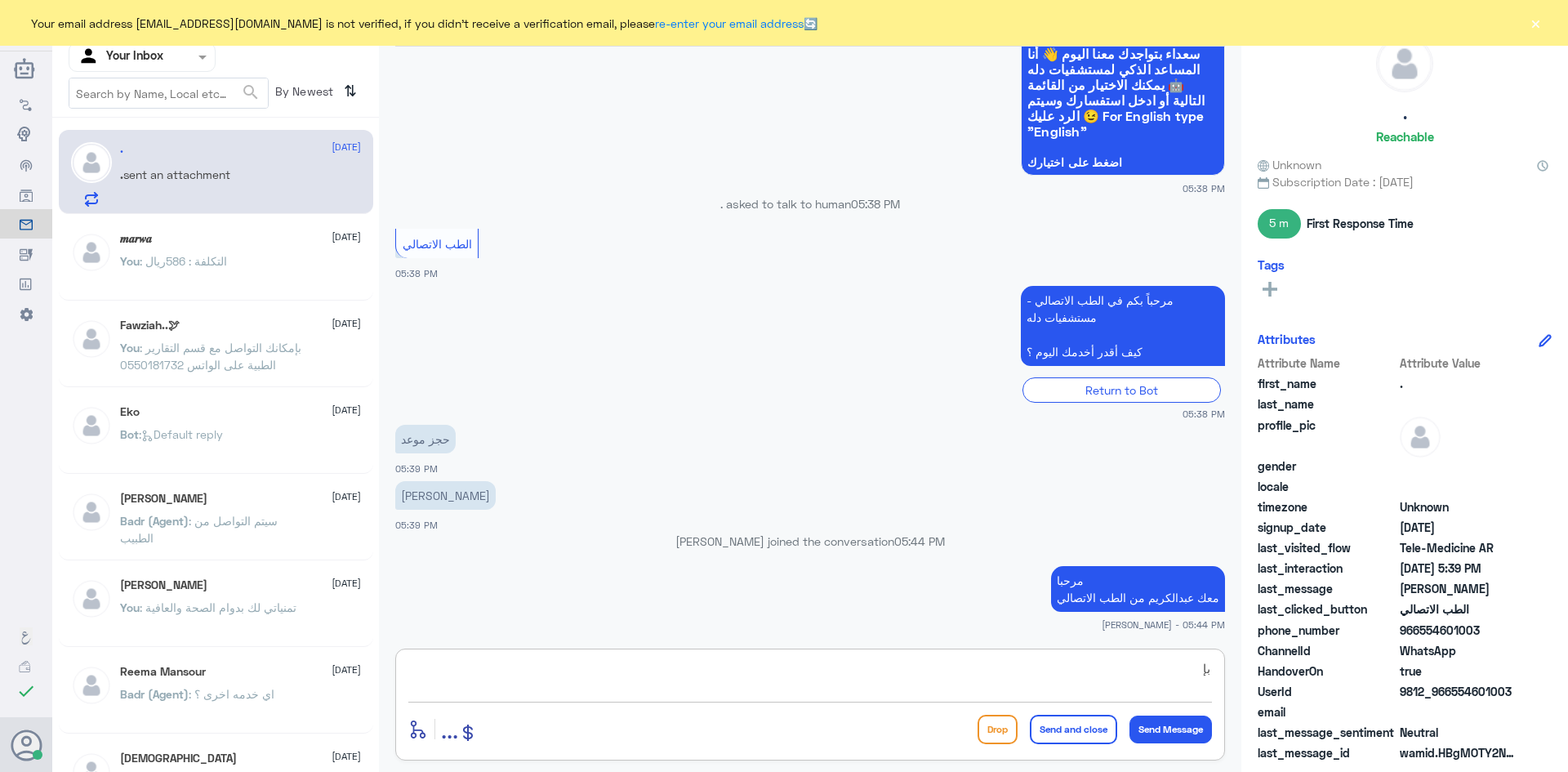
type textarea "ب"
paste textarea "بإمكانك حجز موعد عن طريق التطبيق أو بالاتصال على الرقم الموحد 920012222"
type textarea "بإمكانك حجز موعد عن طريق التطبيق أو بالاتصال على الرقم الموحد 920012222"
click at [1081, 737] on button "Send and close" at bounding box center [1073, 730] width 87 height 29
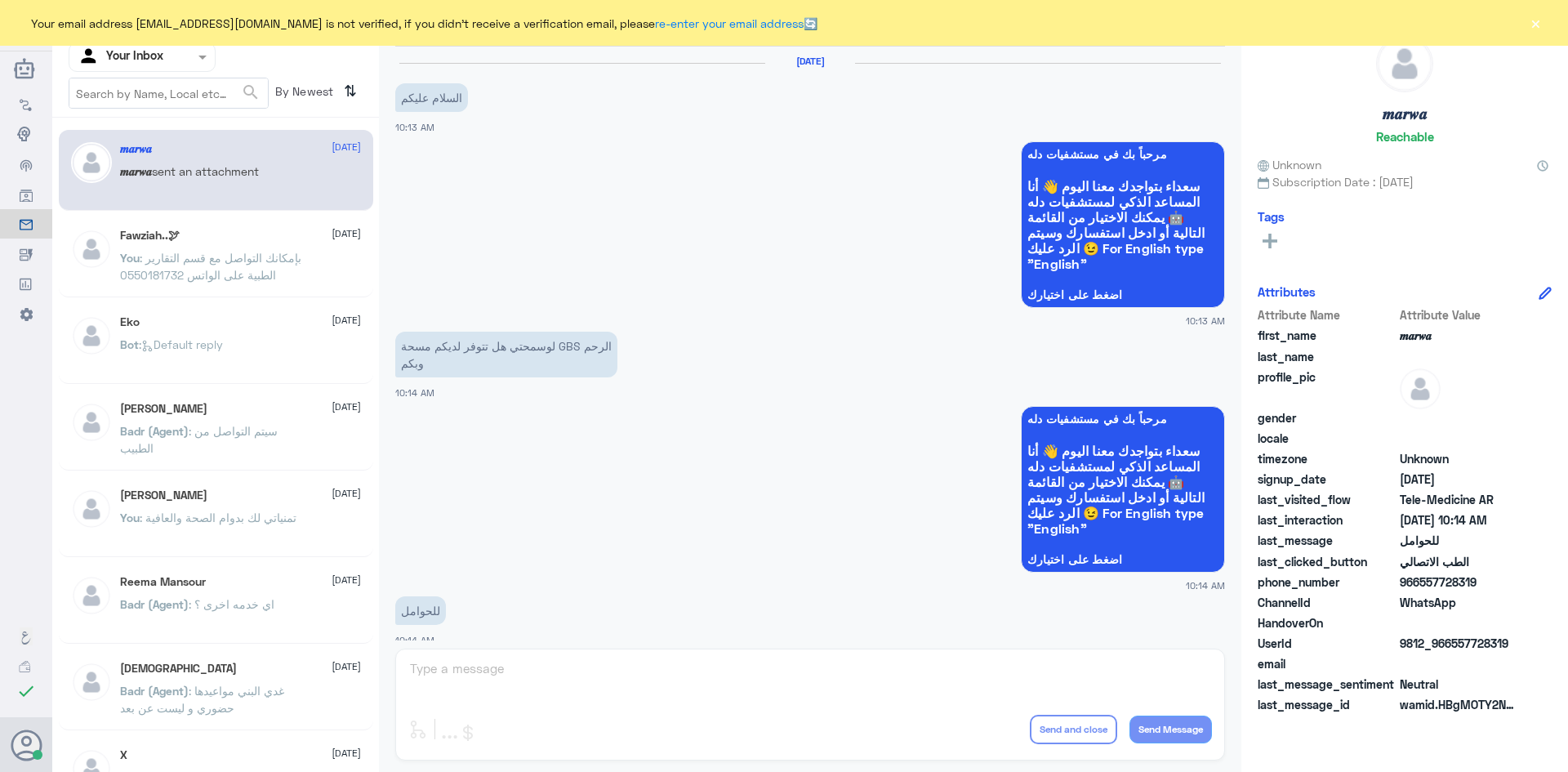
scroll to position [825, 0]
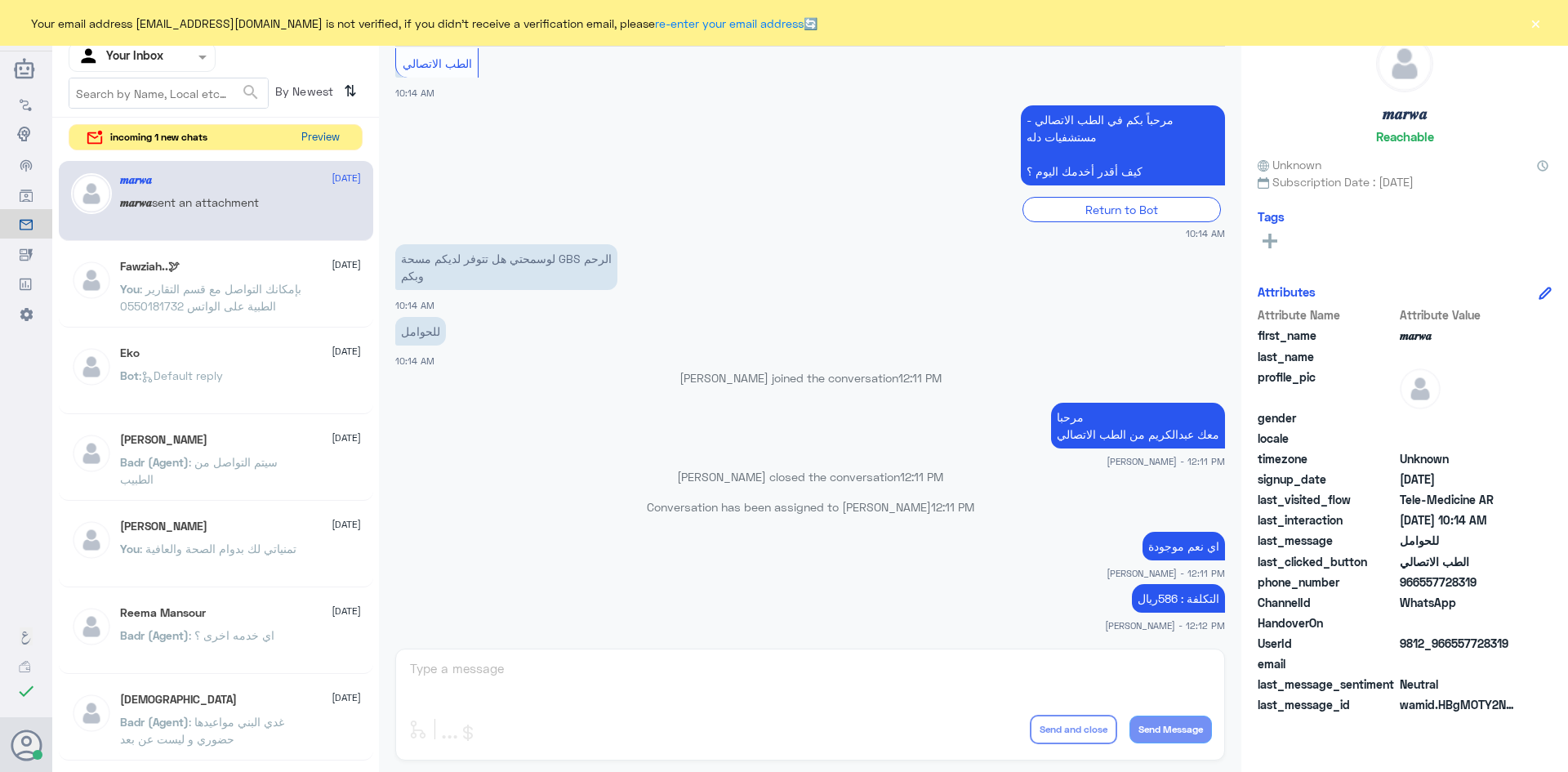
click at [323, 139] on button "Preview" at bounding box center [320, 137] width 51 height 25
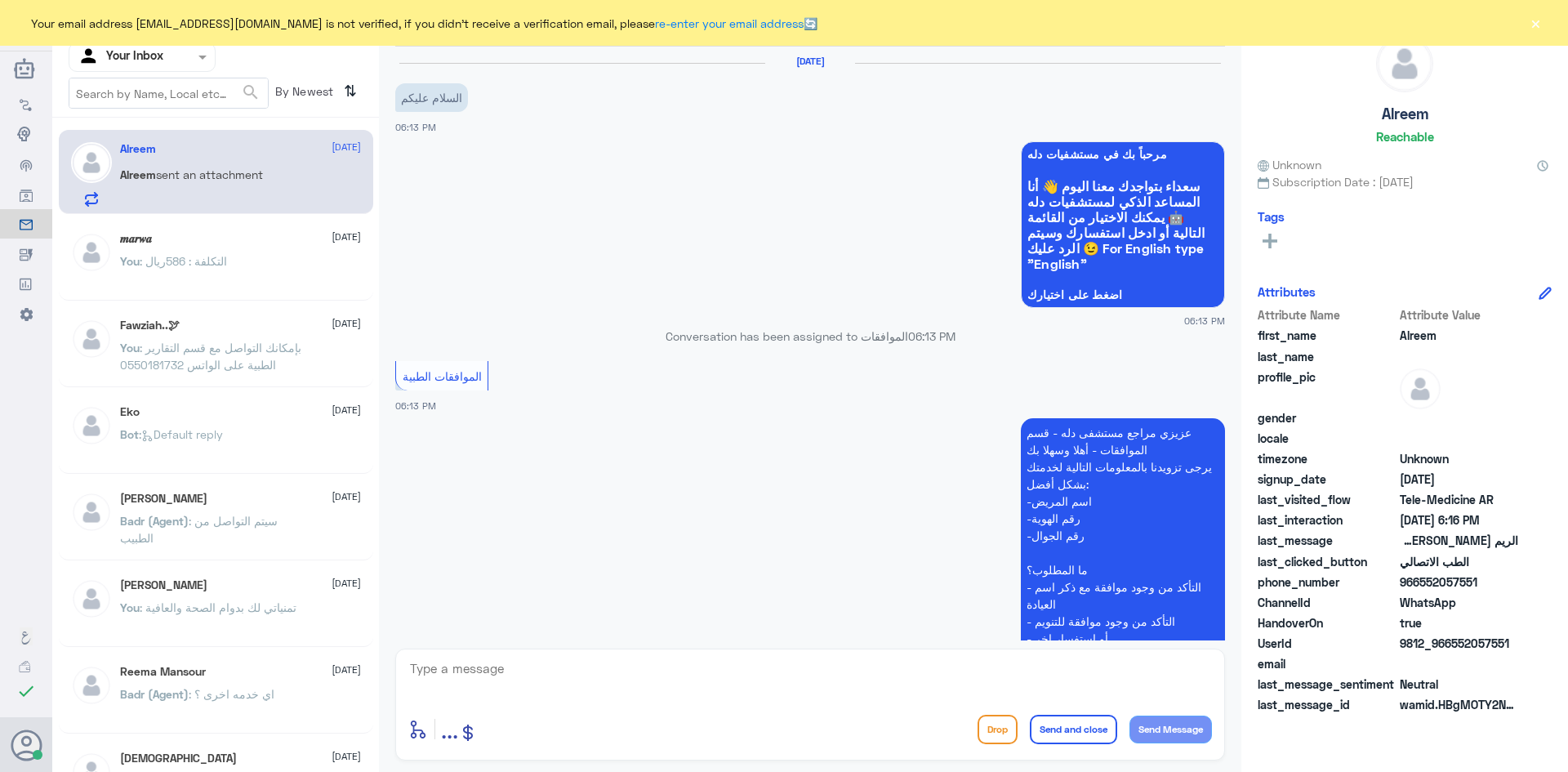
scroll to position [1014, 0]
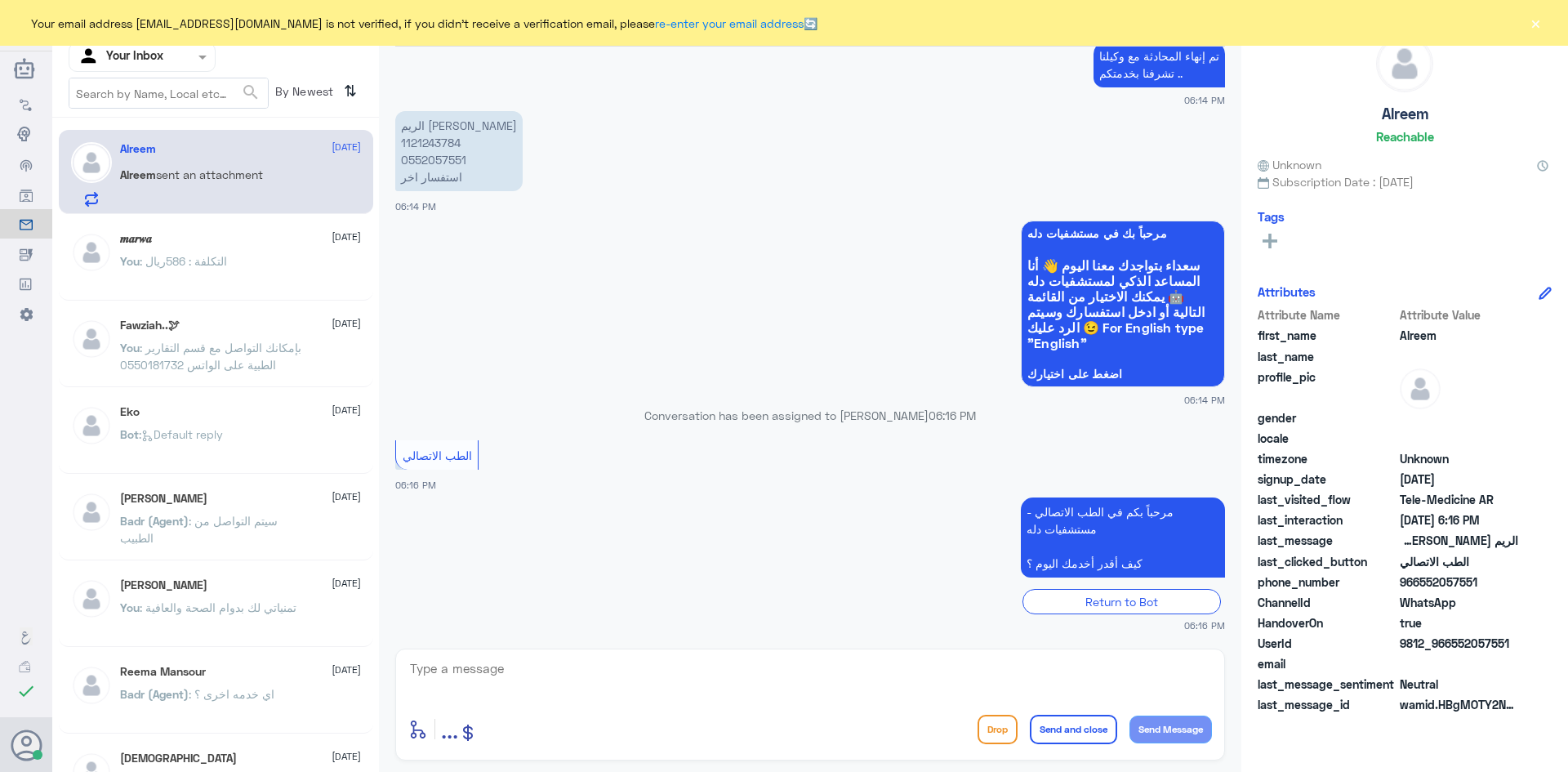
click at [531, 668] on textarea at bounding box center [810, 677] width 804 height 40
paste textarea "مرحبا معك [PERSON_NAME] من الطب الاتصالي"
type textarea "مرحبا معك [PERSON_NAME] من الطب الاتصالي"
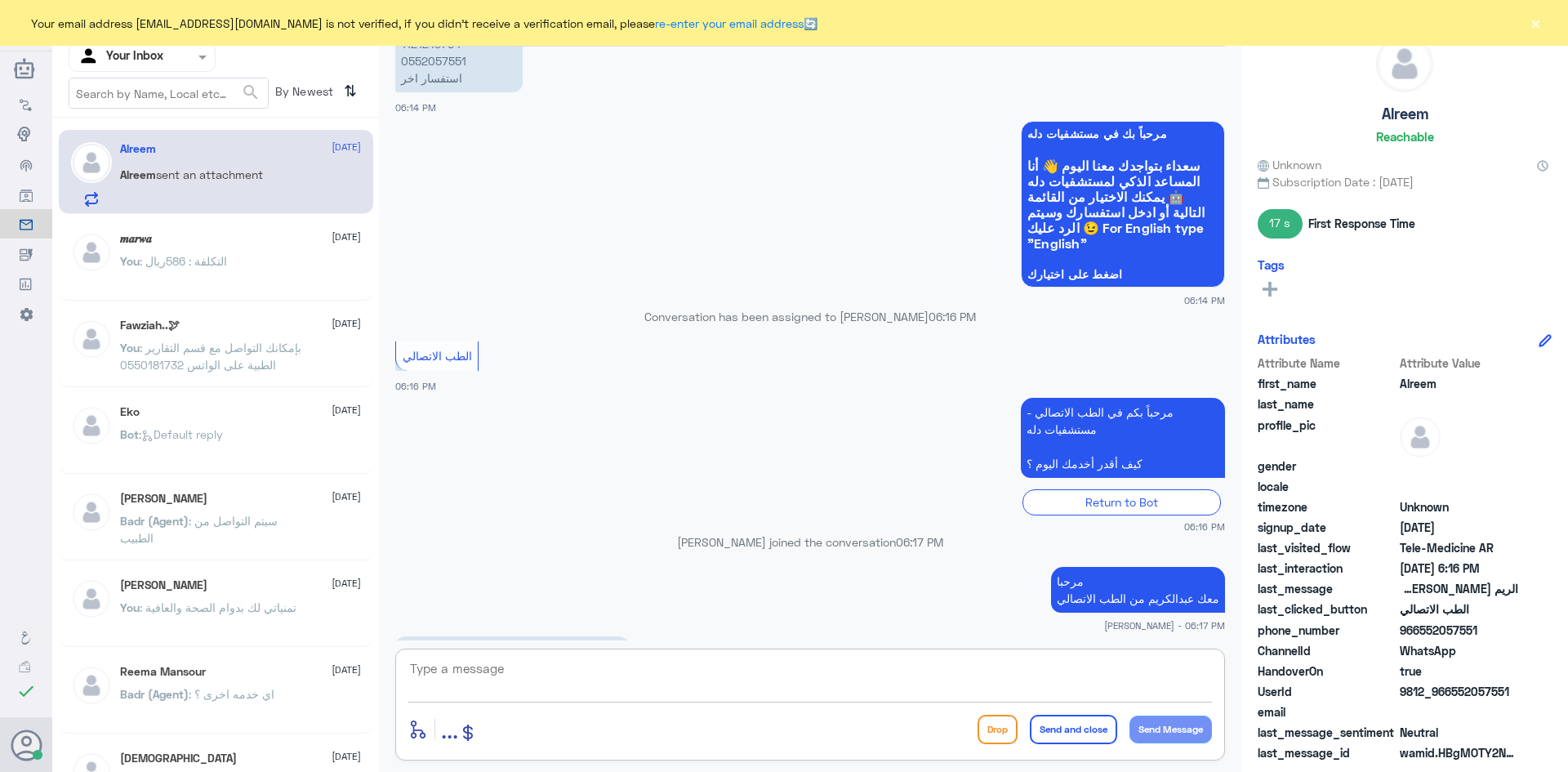
scroll to position [1139, 0]
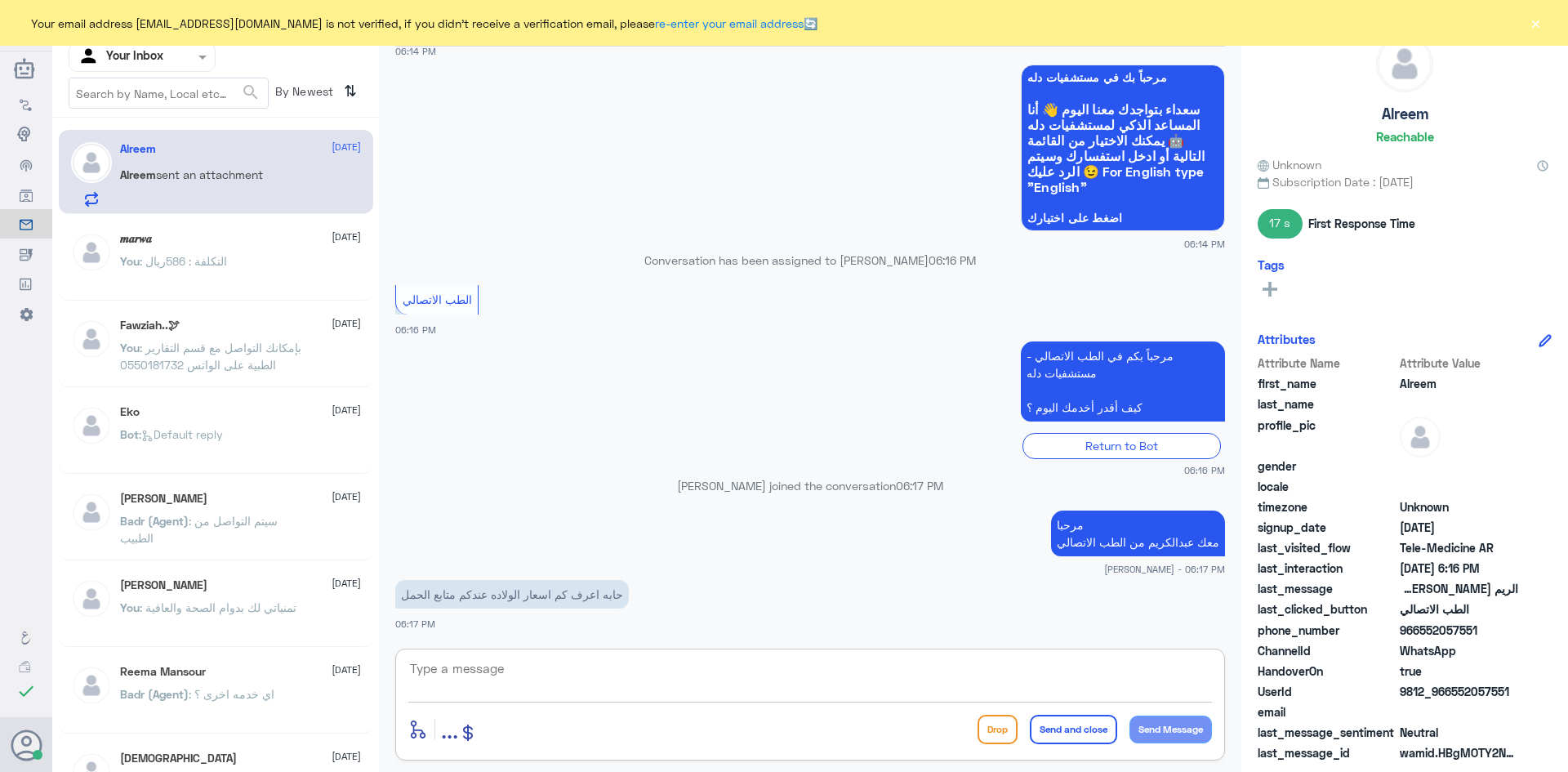
click at [676, 661] on textarea at bounding box center [810, 677] width 804 height 40
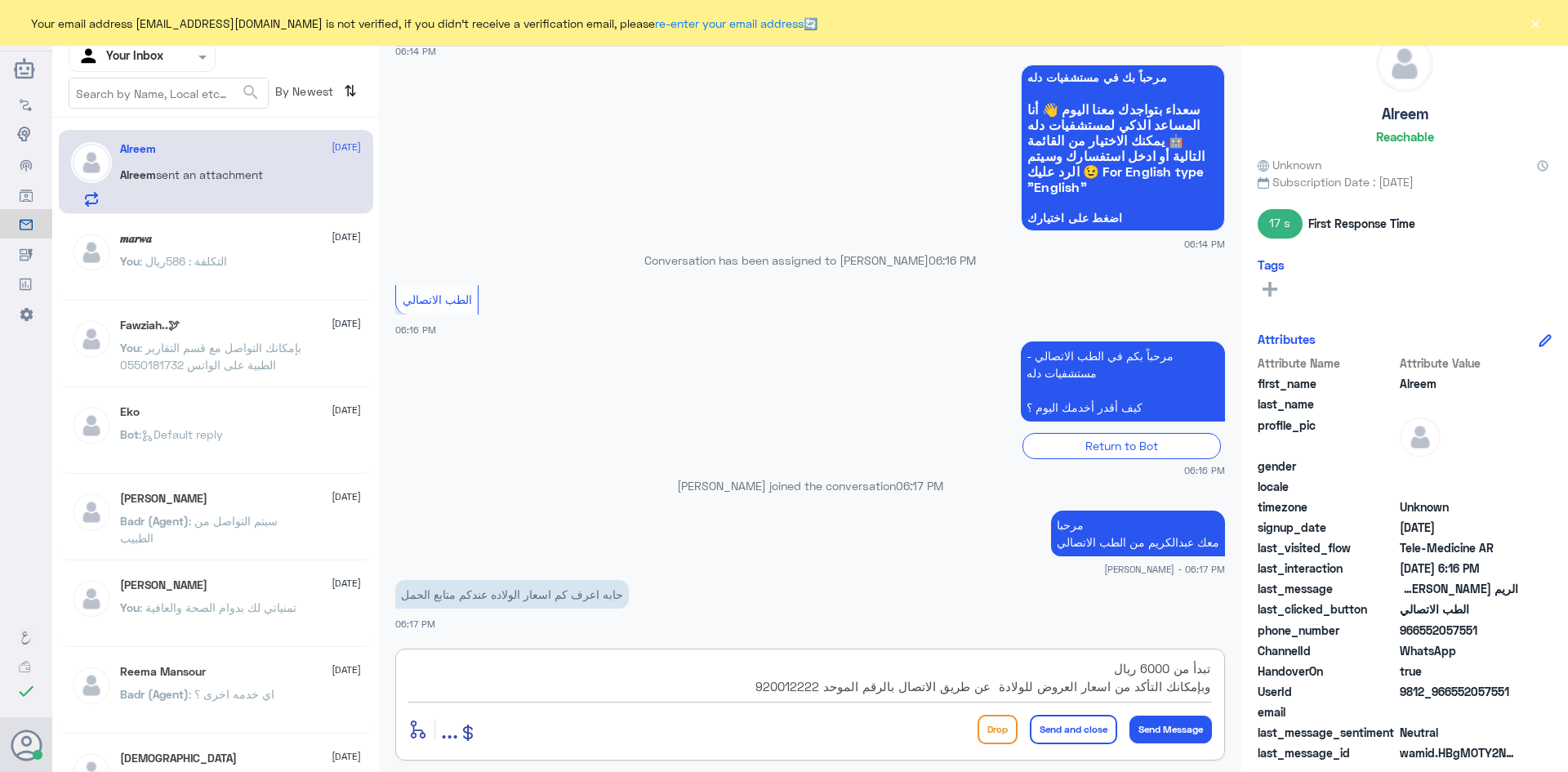
type textarea "تبدأ من 6000 ريال وبإمكانك التأكد من اسعار العروض للولادة عن طريق الاتصال بالرق…"
click at [1040, 726] on button "Send and close" at bounding box center [1073, 730] width 87 height 29
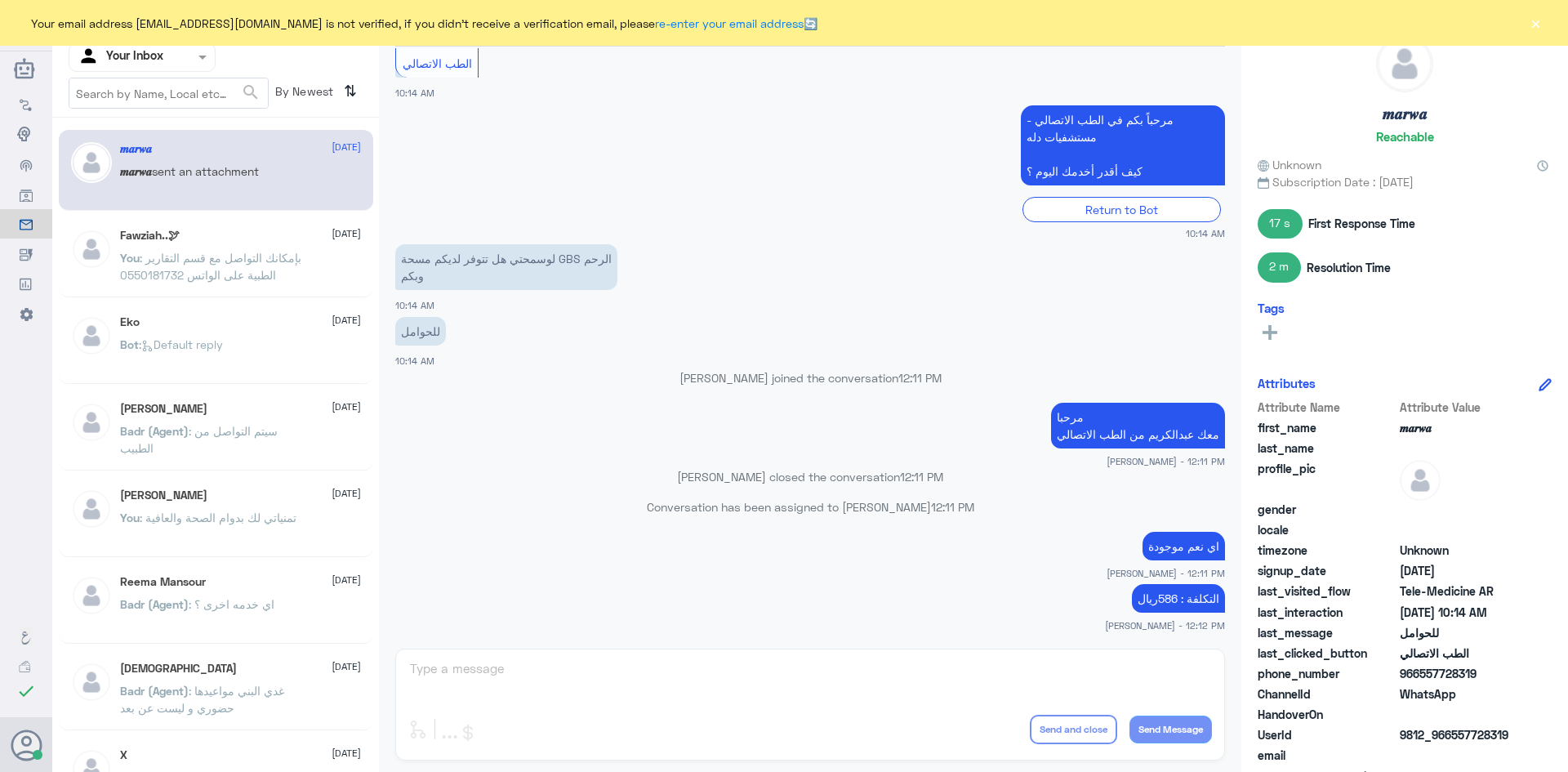
scroll to position [825, 0]
click at [1540, 29] on button "×" at bounding box center [1535, 22] width 16 height 16
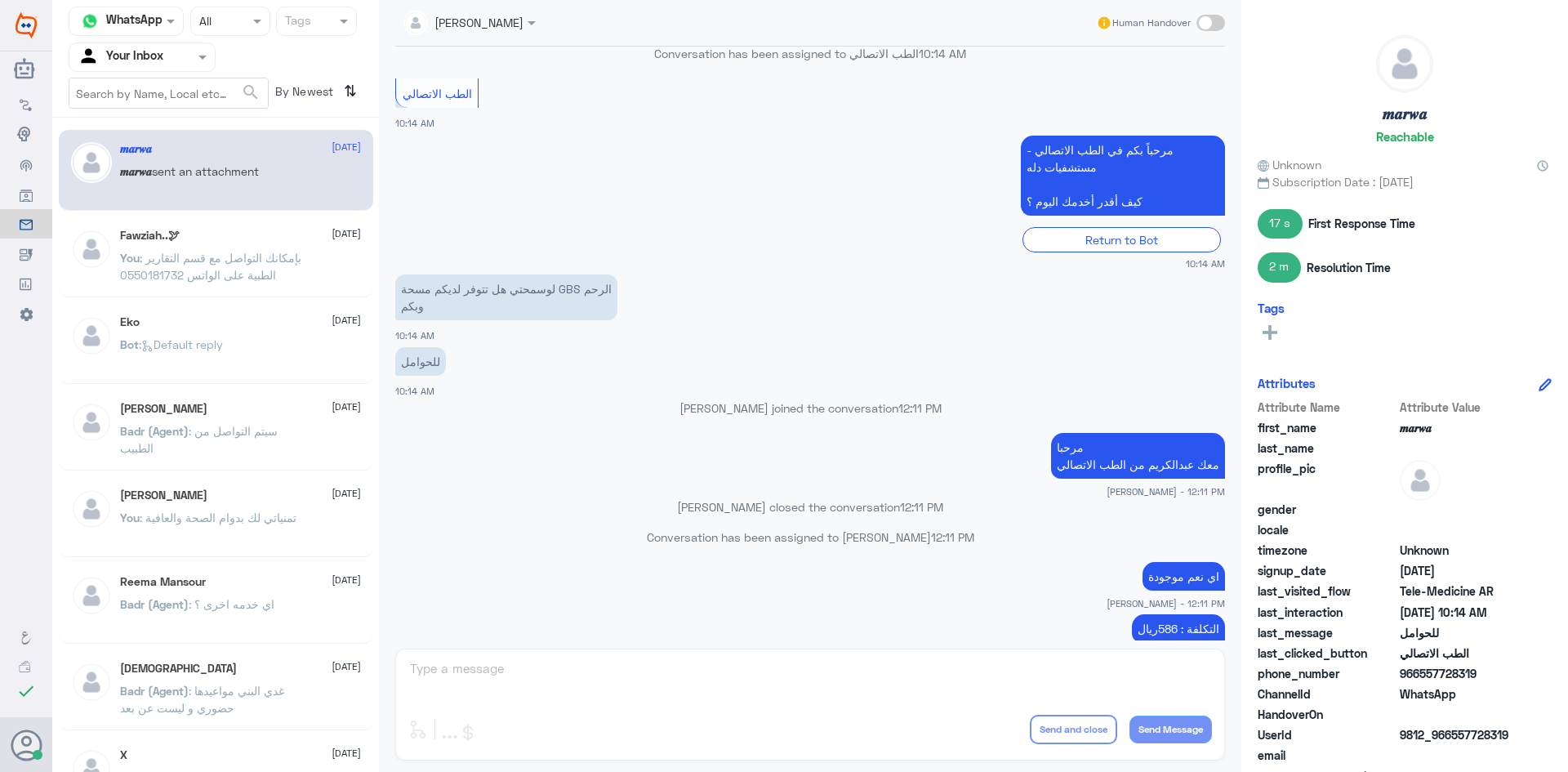
scroll to position [744, 0]
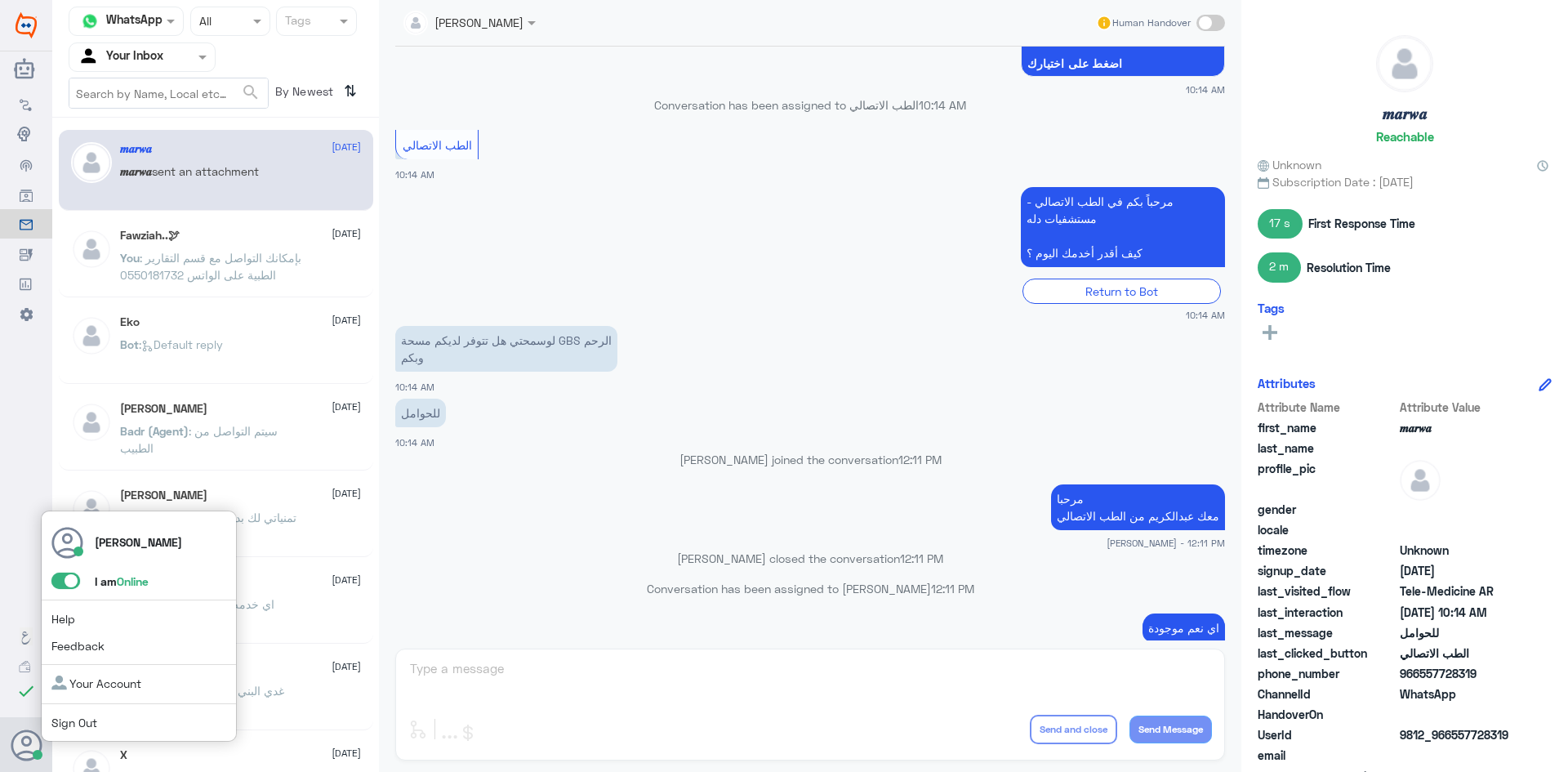
click at [63, 581] on span at bounding box center [66, 581] width 28 height 16
click at [0, 0] on input "checkbox" at bounding box center [0, 0] width 0 height 0
click at [73, 582] on span at bounding box center [66, 581] width 28 height 16
click at [0, 0] on input "checkbox" at bounding box center [0, 0] width 0 height 0
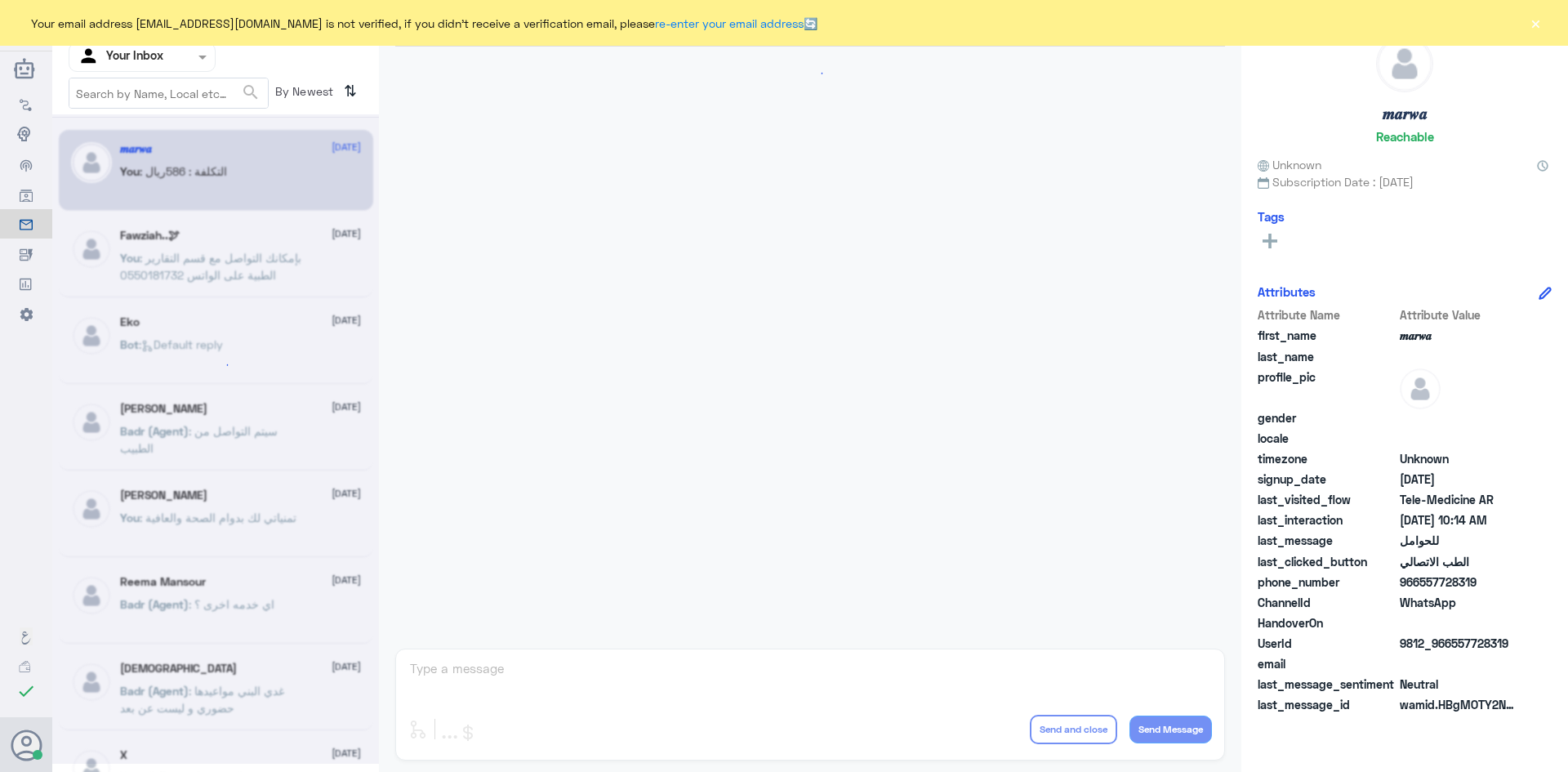
scroll to position [825, 0]
